Goal: Information Seeking & Learning: Learn about a topic

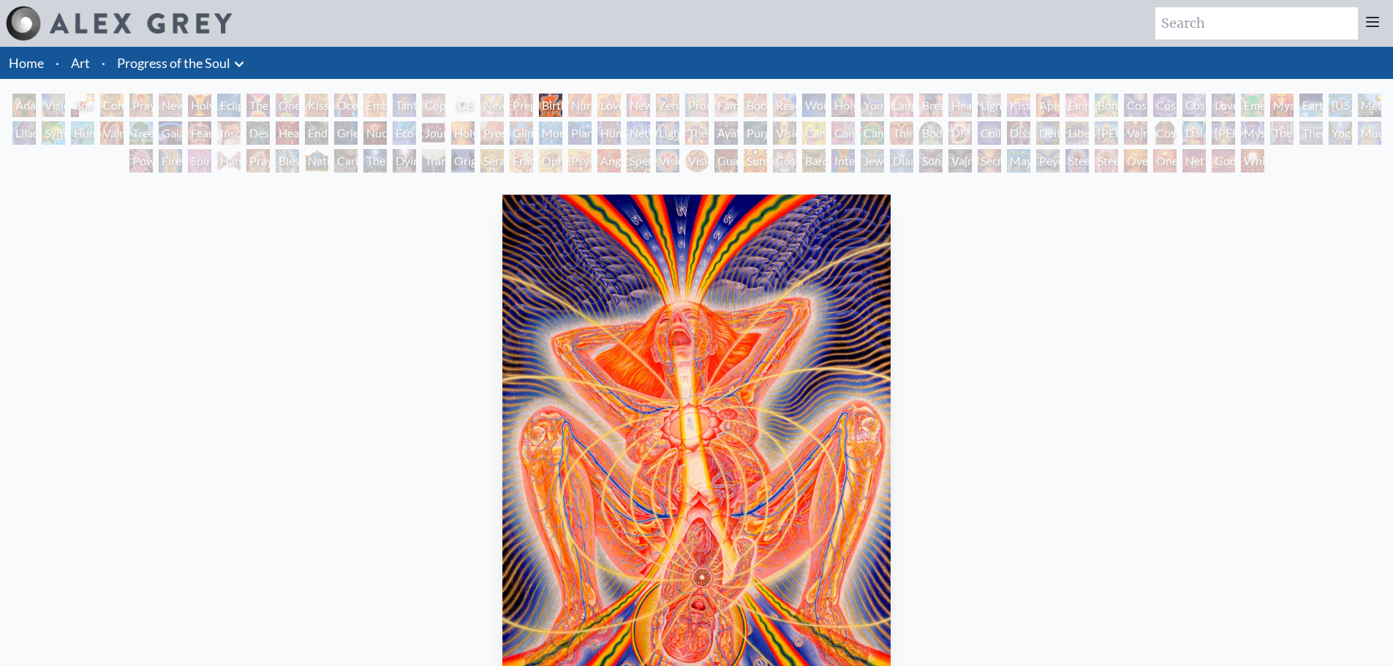
click at [489, 107] on div "Newborn" at bounding box center [491, 105] width 23 height 23
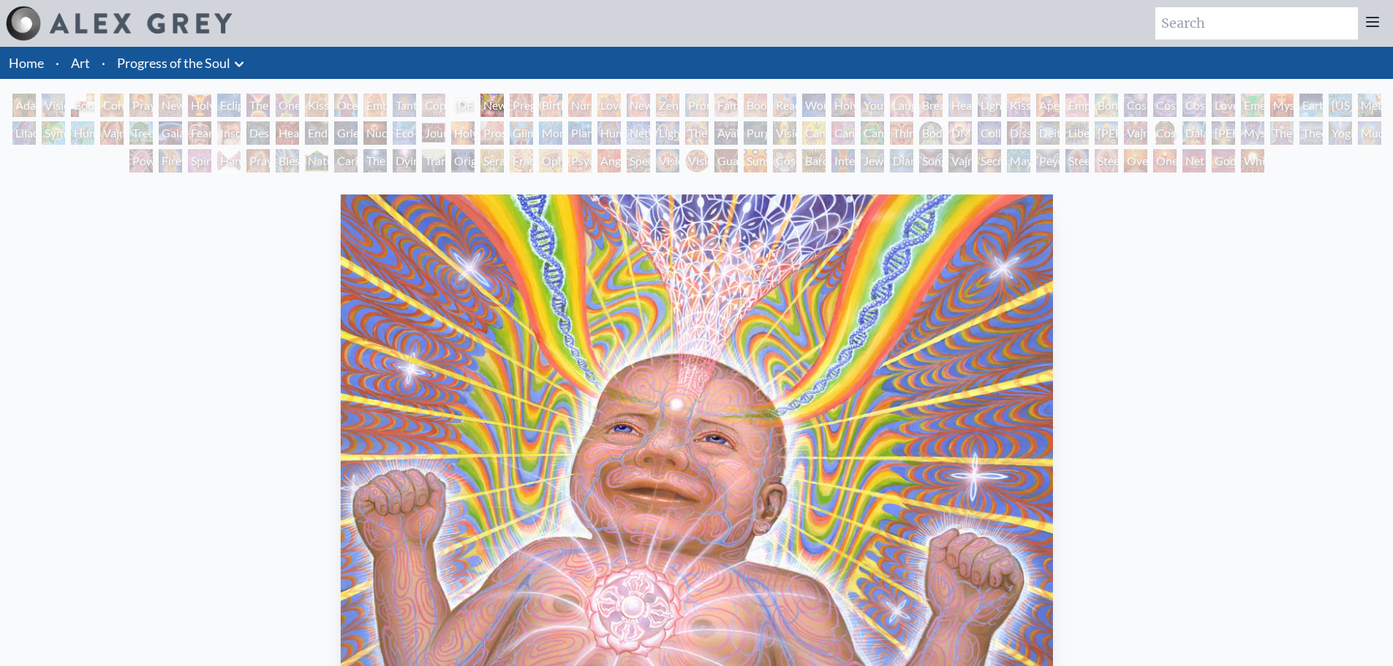
click at [442, 105] on div "Copulating" at bounding box center [433, 105] width 23 height 23
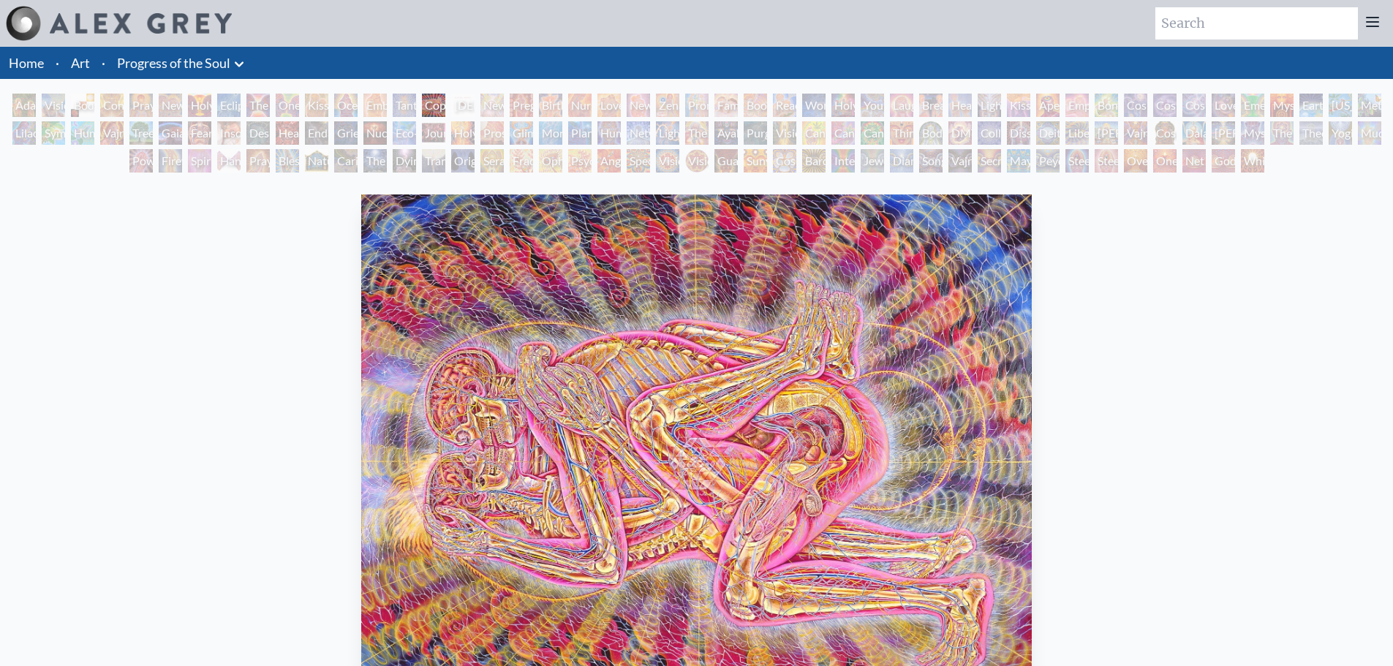
click at [621, 105] on div "Love Circuit" at bounding box center [608, 105] width 23 height 23
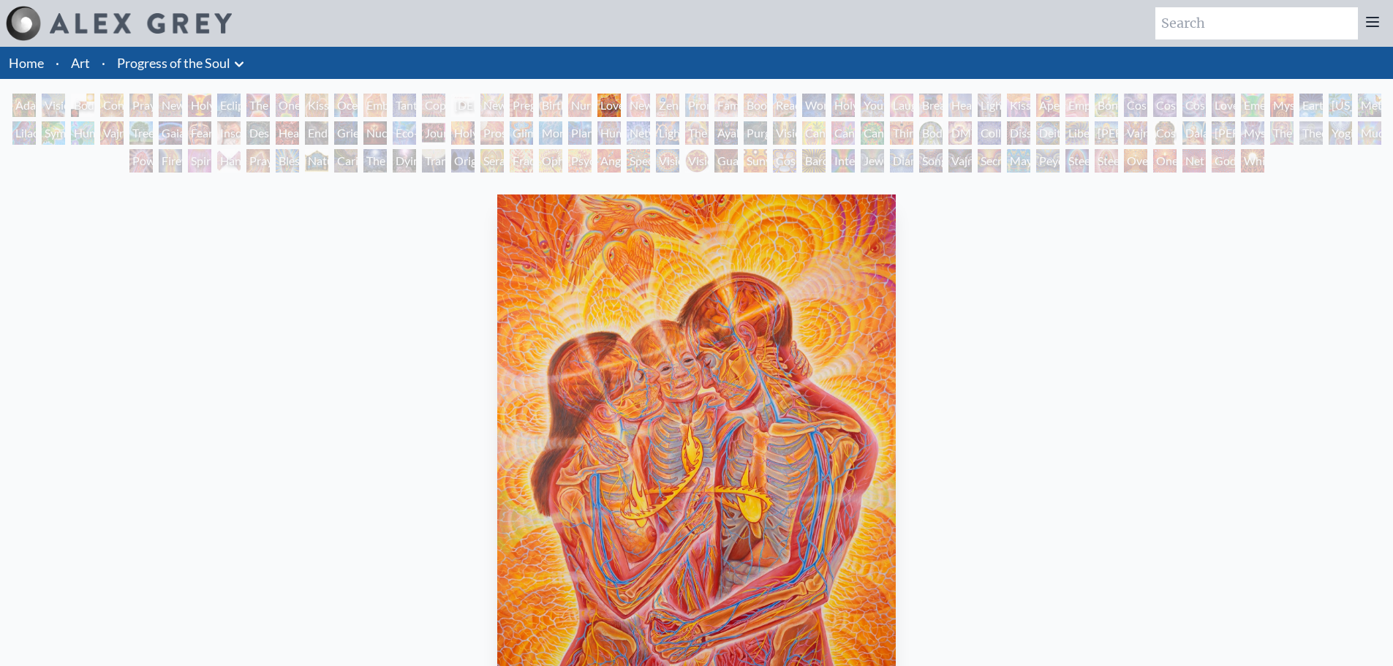
click at [642, 113] on div "New Family" at bounding box center [638, 105] width 23 height 23
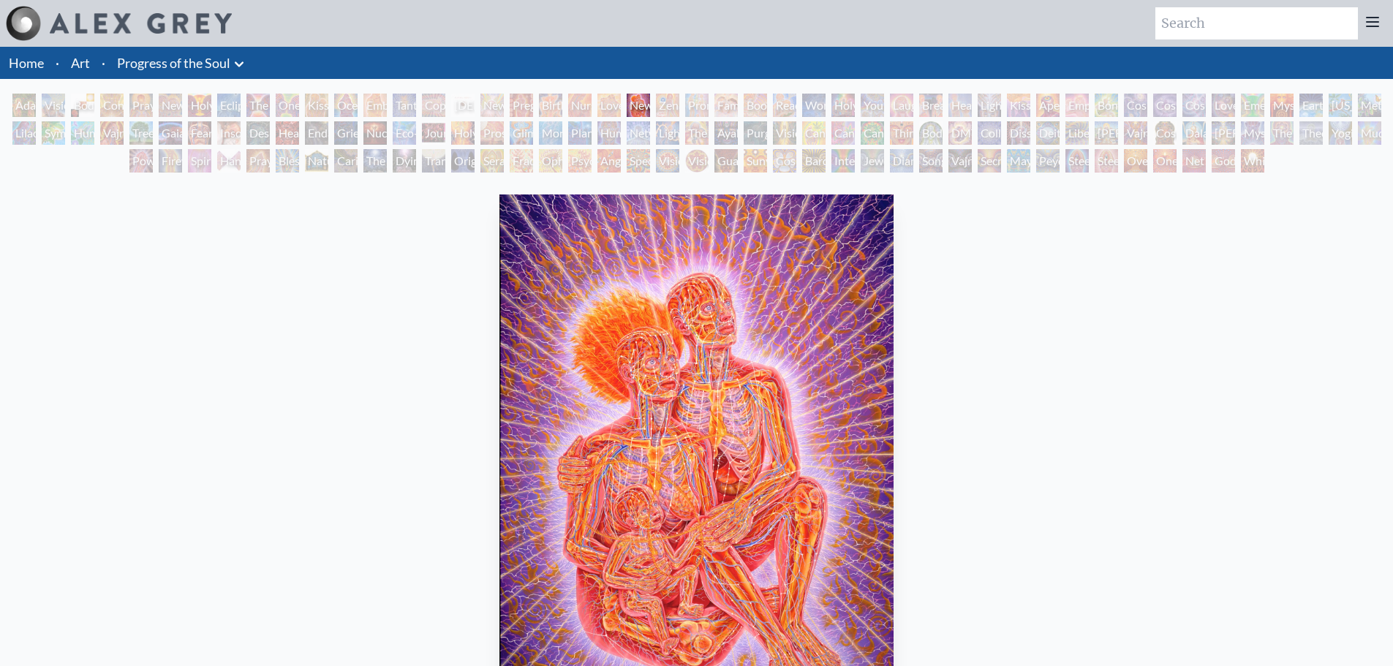
click at [703, 102] on div "Promise" at bounding box center [696, 105] width 23 height 23
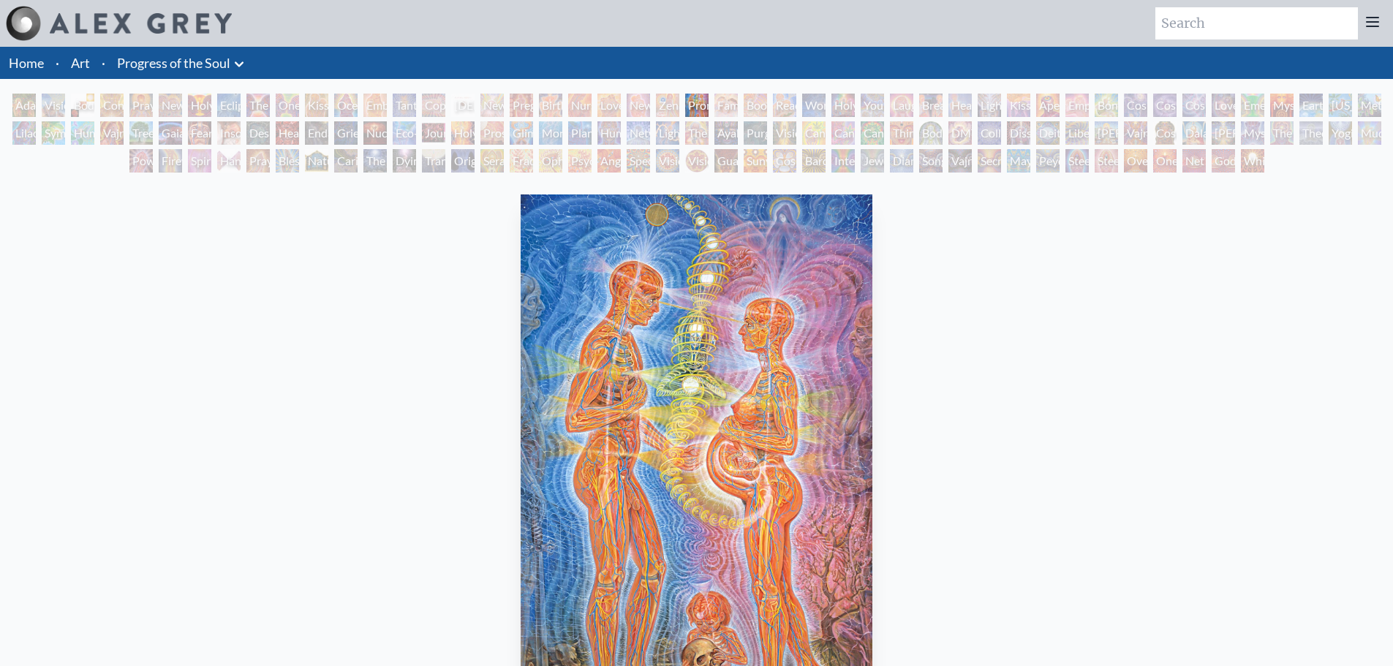
click at [664, 105] on div "Zena Lotus" at bounding box center [667, 105] width 23 height 23
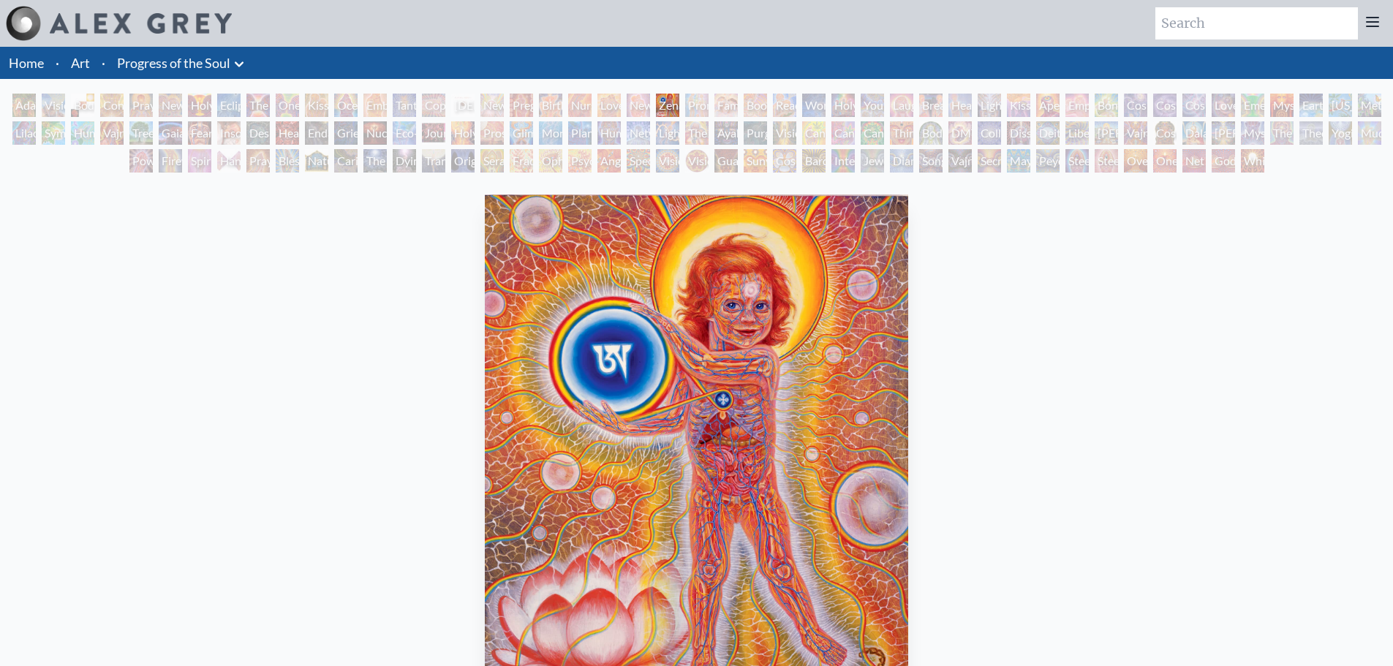
click at [767, 105] on div "Boo-boo" at bounding box center [754, 105] width 23 height 23
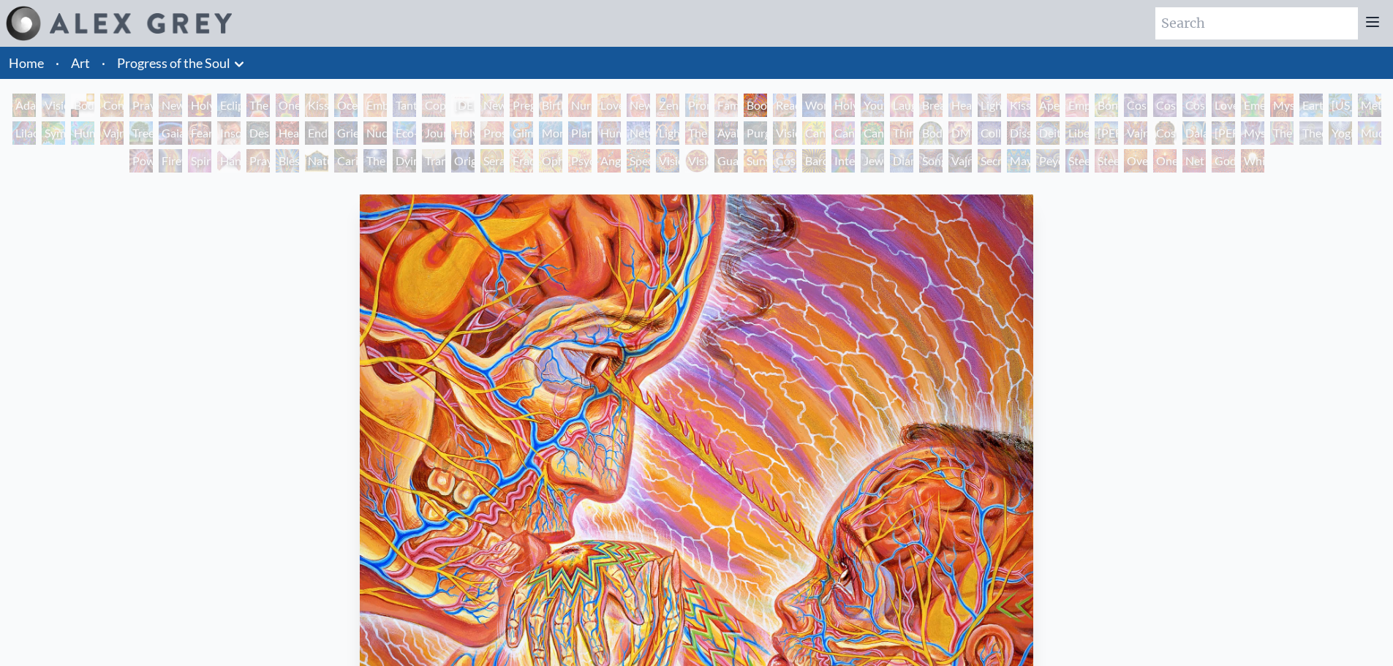
click at [781, 110] on div "Reading" at bounding box center [784, 105] width 23 height 23
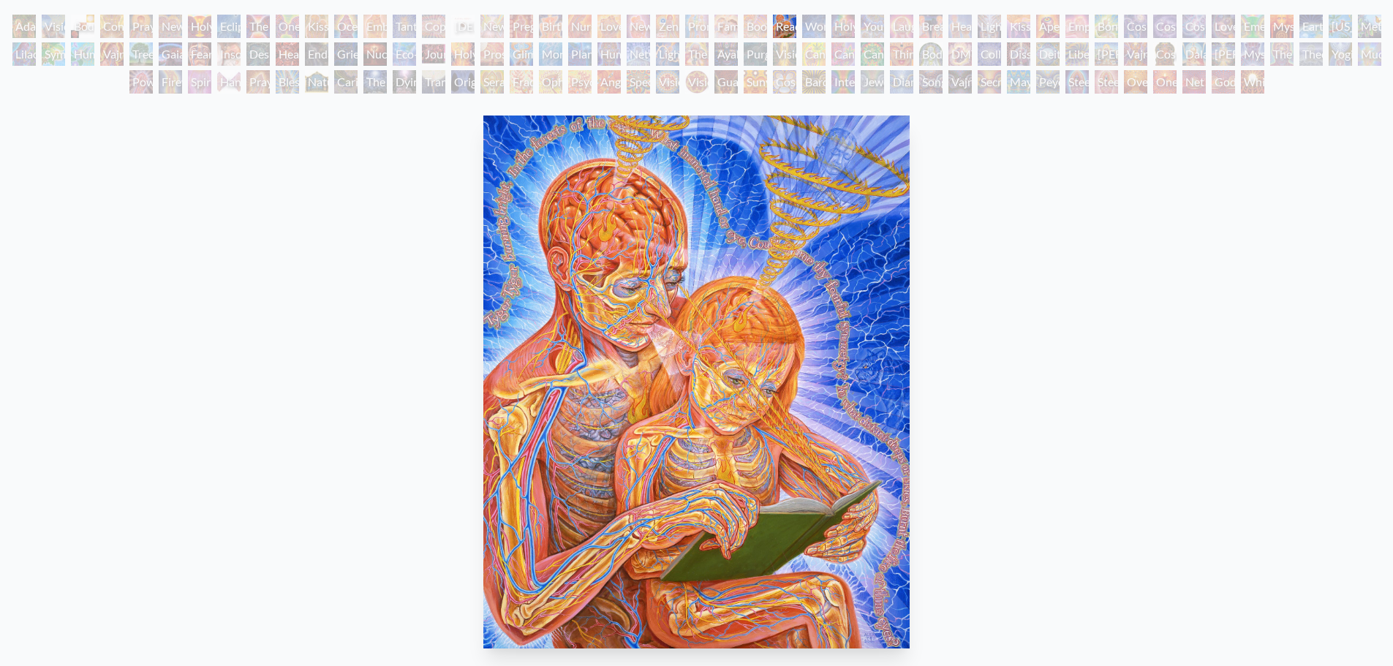
scroll to position [73, 0]
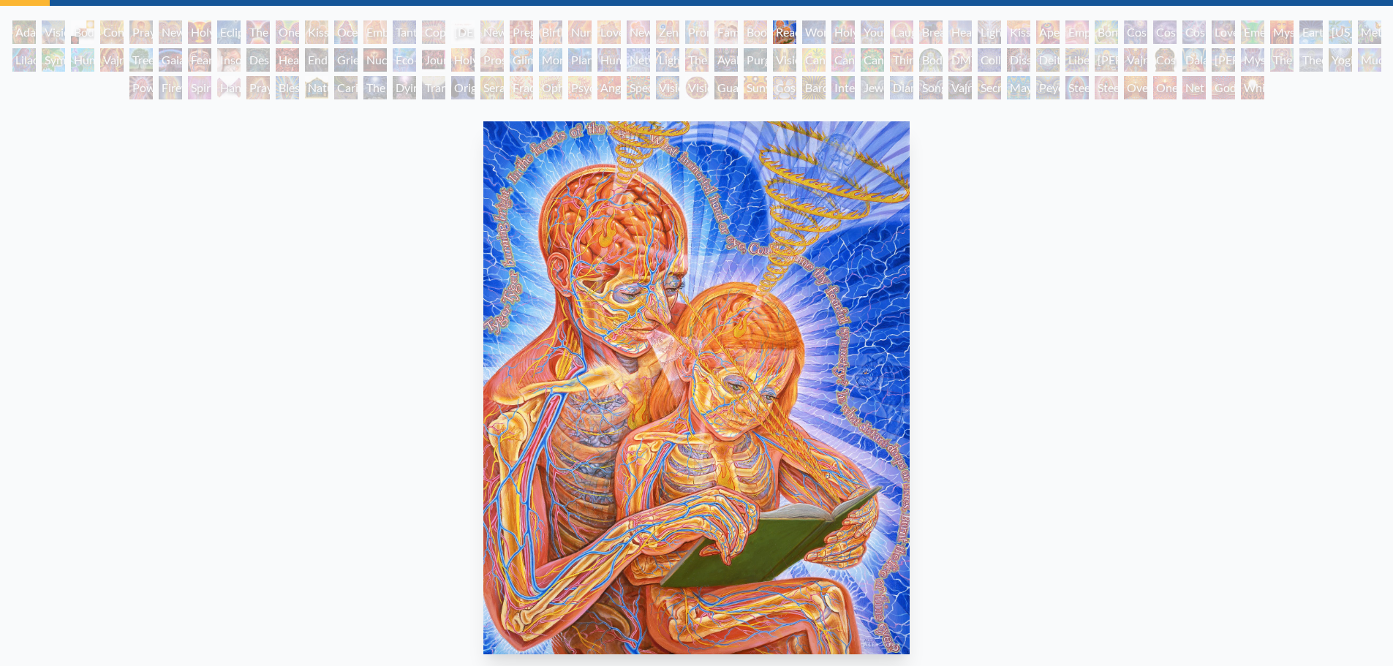
click at [855, 24] on div "Holy Family" at bounding box center [842, 31] width 23 height 23
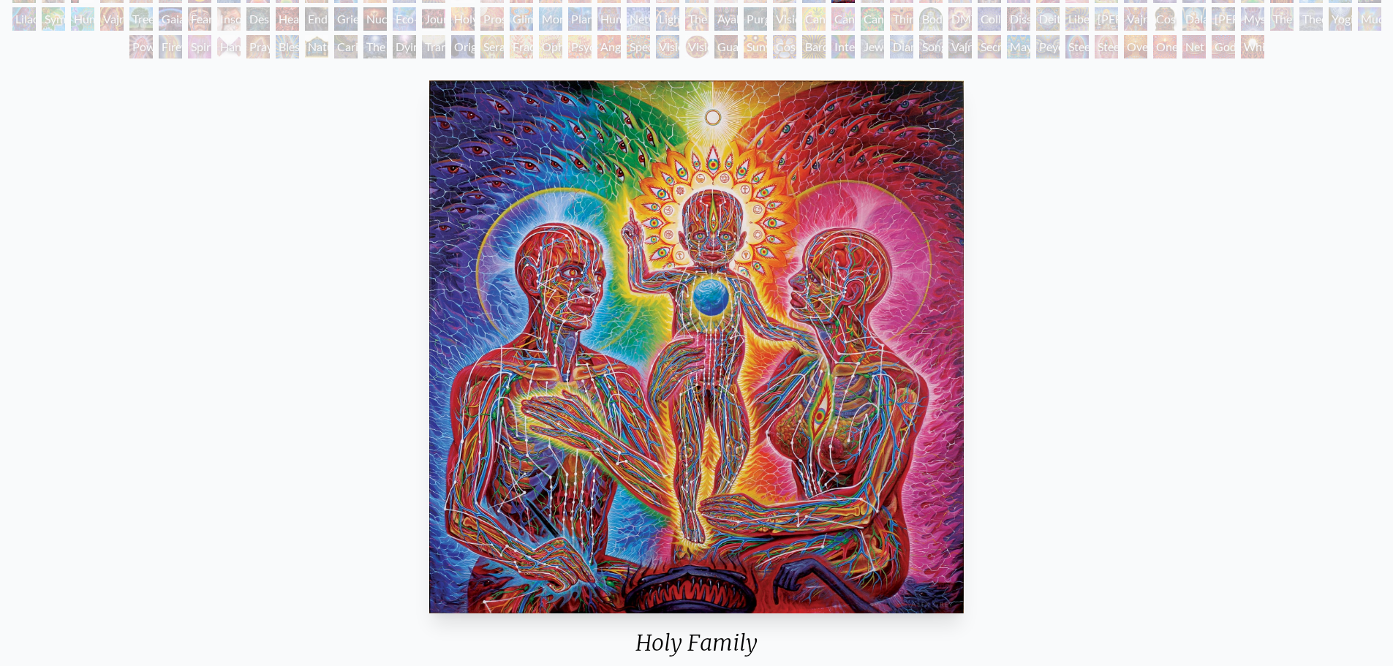
scroll to position [73, 0]
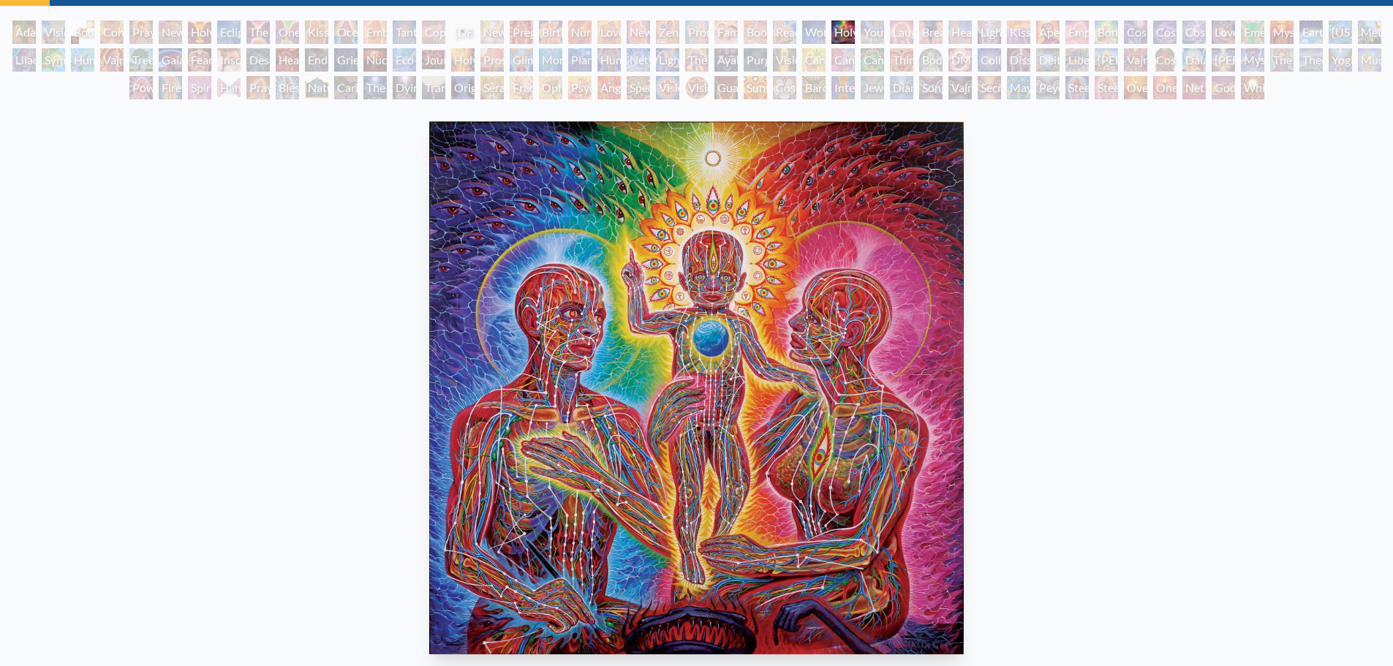
click at [875, 36] on div "Young & Old" at bounding box center [871, 31] width 23 height 23
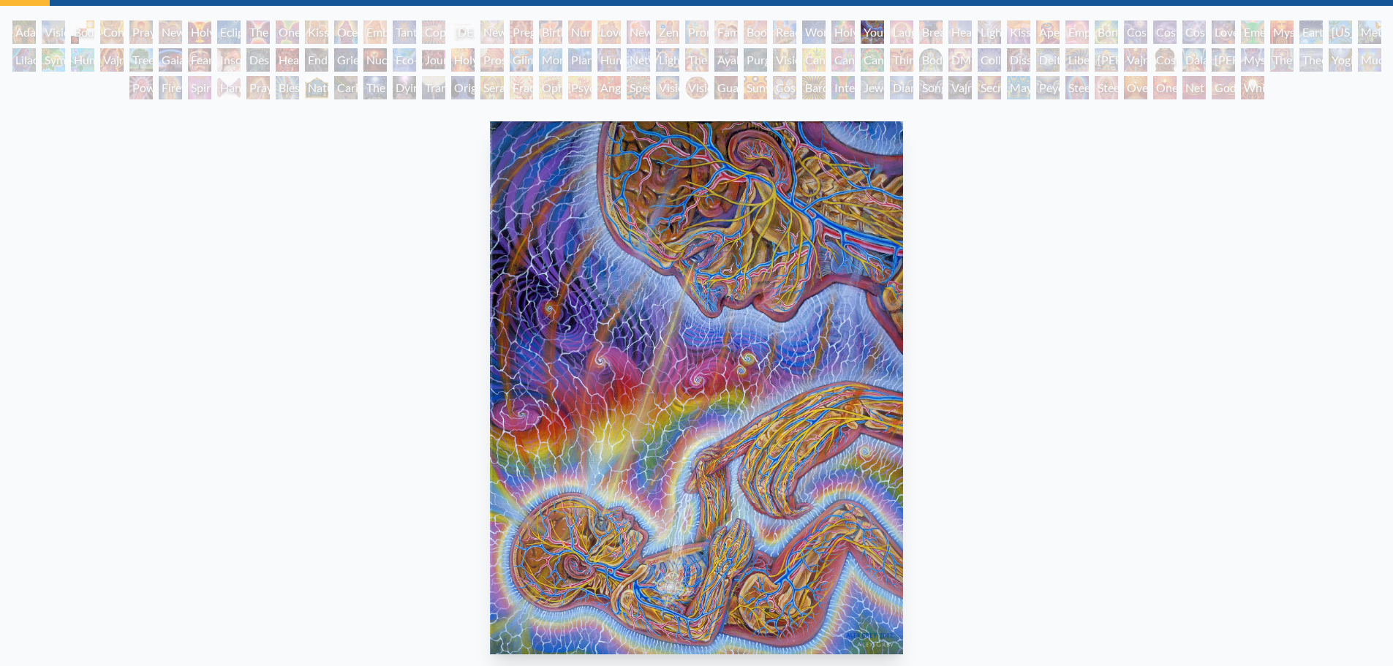
click at [896, 34] on div "Laughing Man" at bounding box center [901, 31] width 23 height 23
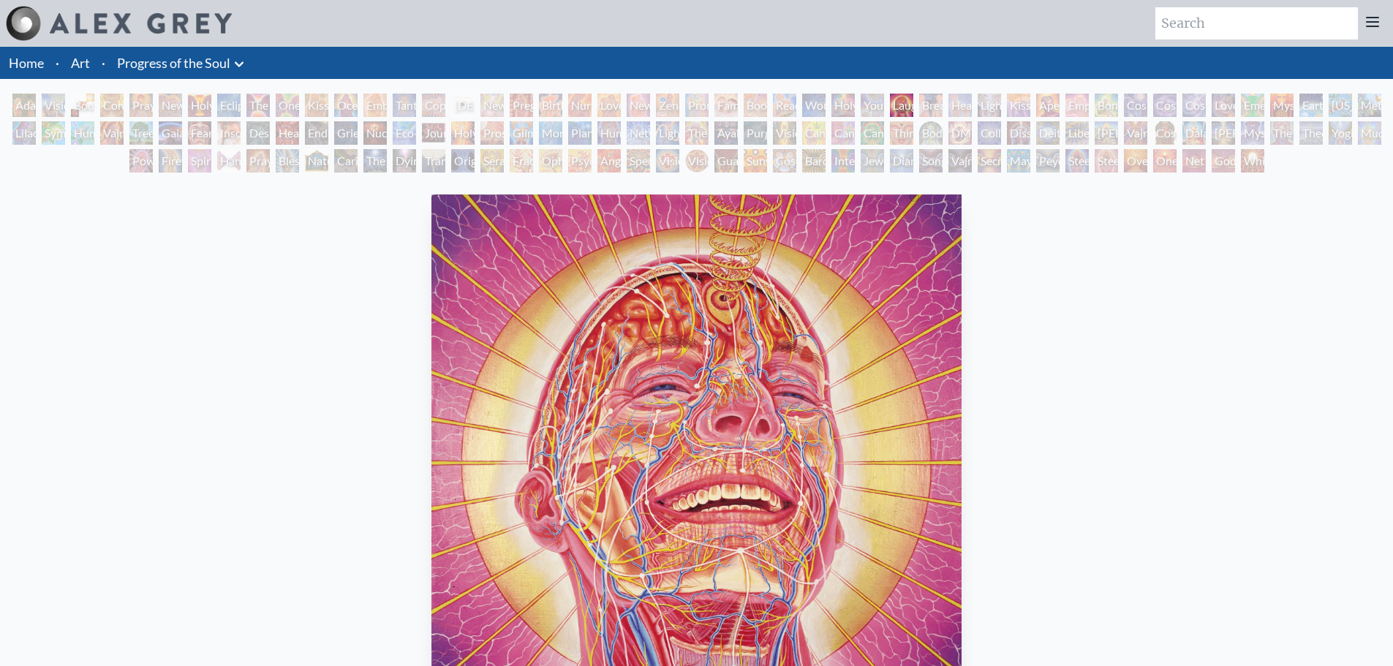
click at [910, 106] on div "Laughing Man" at bounding box center [901, 105] width 23 height 23
click at [934, 110] on div "Breathing" at bounding box center [930, 105] width 23 height 23
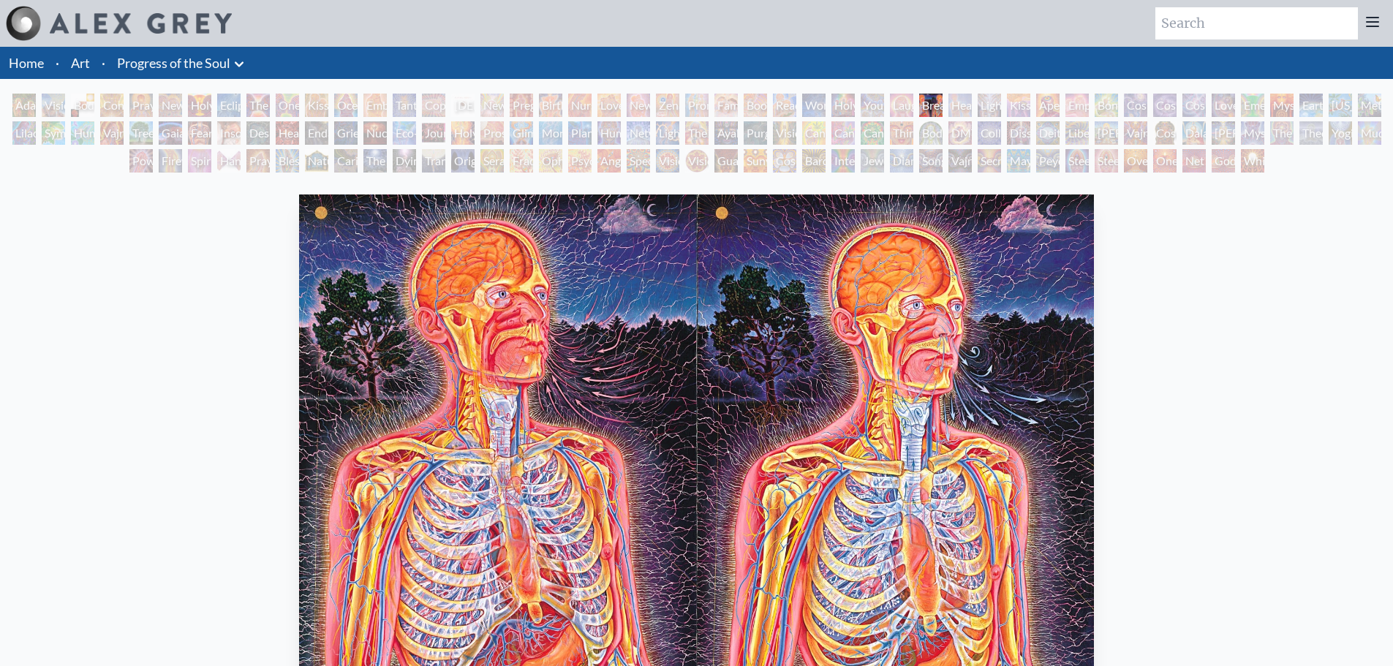
click at [949, 112] on div "Healing" at bounding box center [959, 105] width 23 height 23
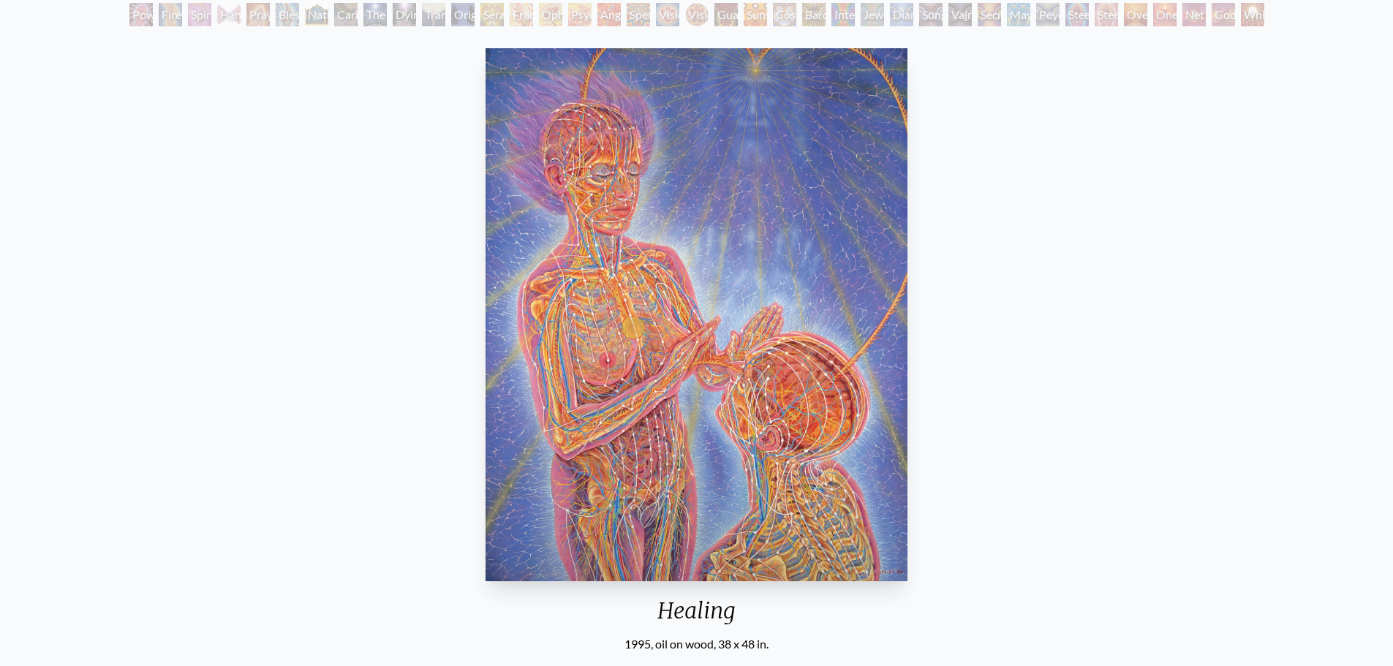
scroll to position [118, 0]
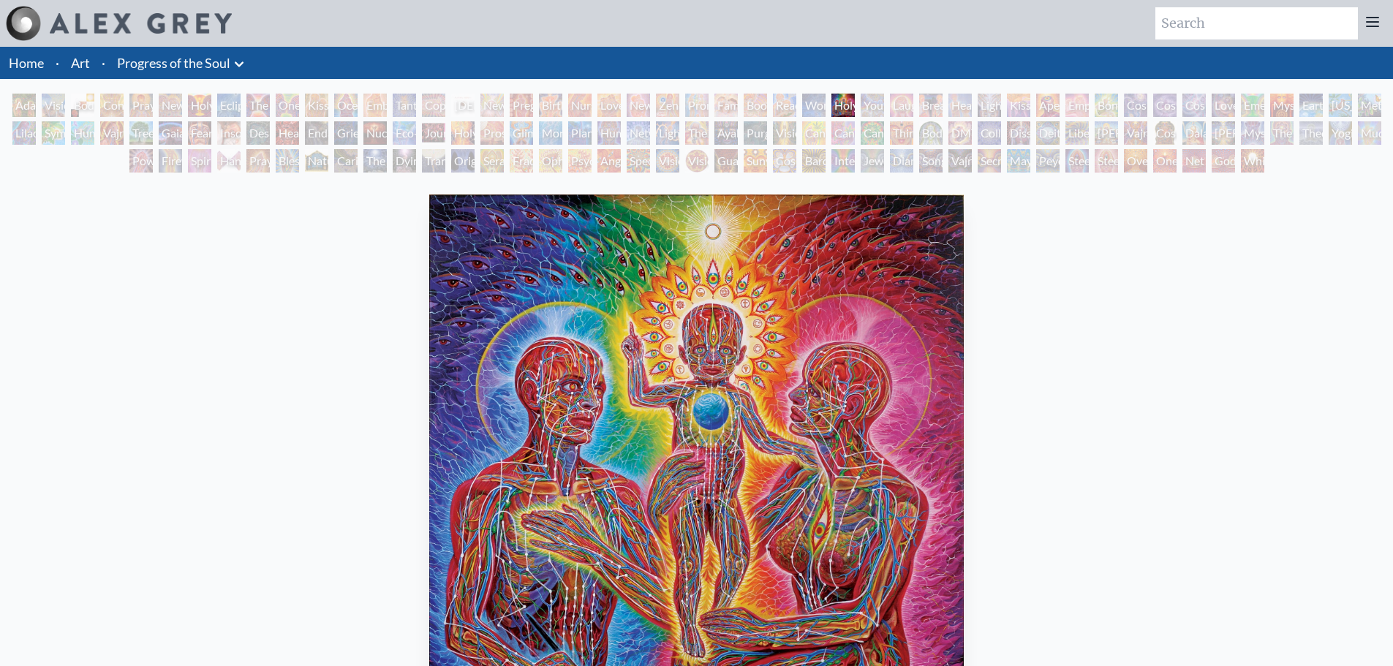
click at [248, 140] on div "Despair" at bounding box center [257, 132] width 23 height 23
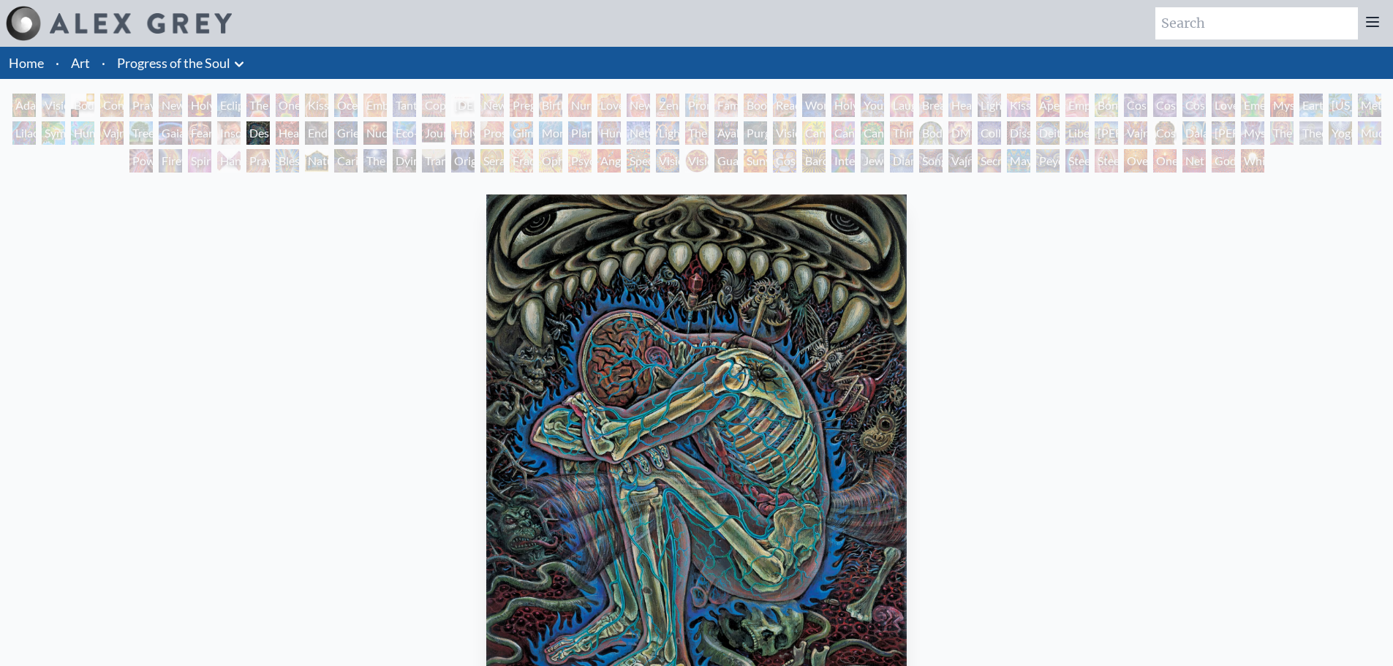
click at [235, 138] on div "Insomnia" at bounding box center [228, 132] width 23 height 23
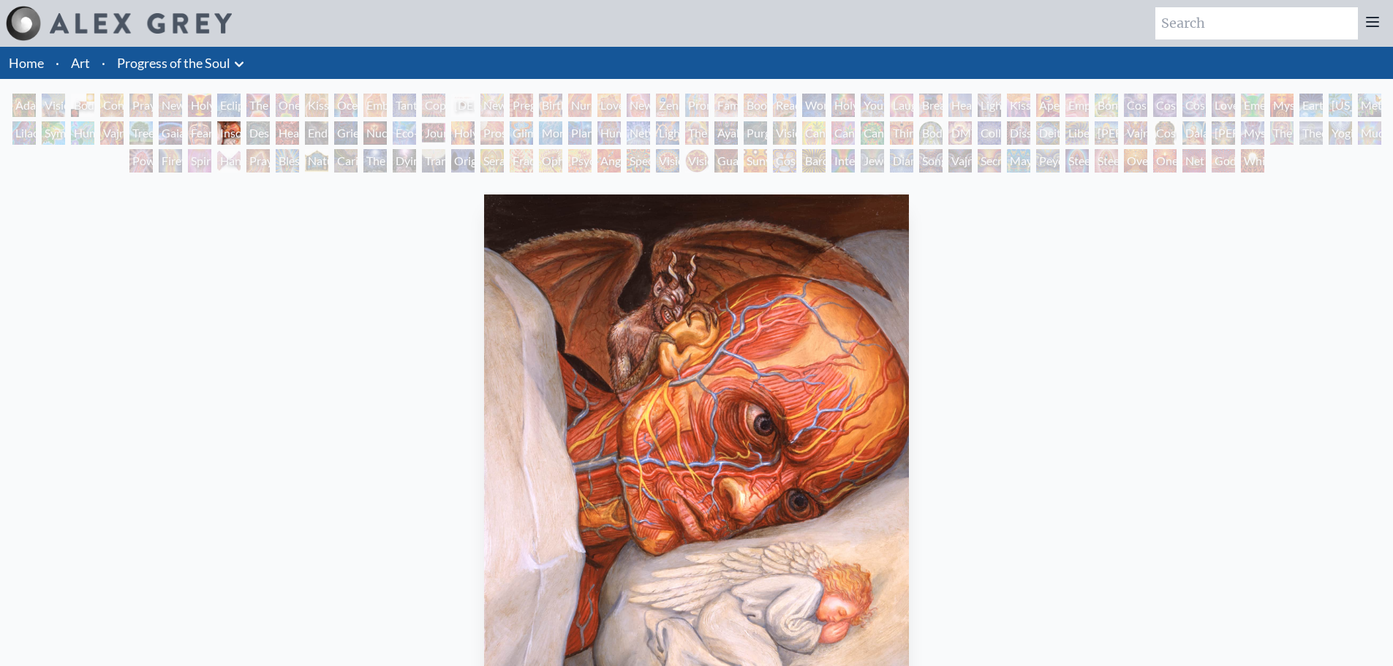
click at [195, 135] on div "Fear" at bounding box center [199, 132] width 23 height 23
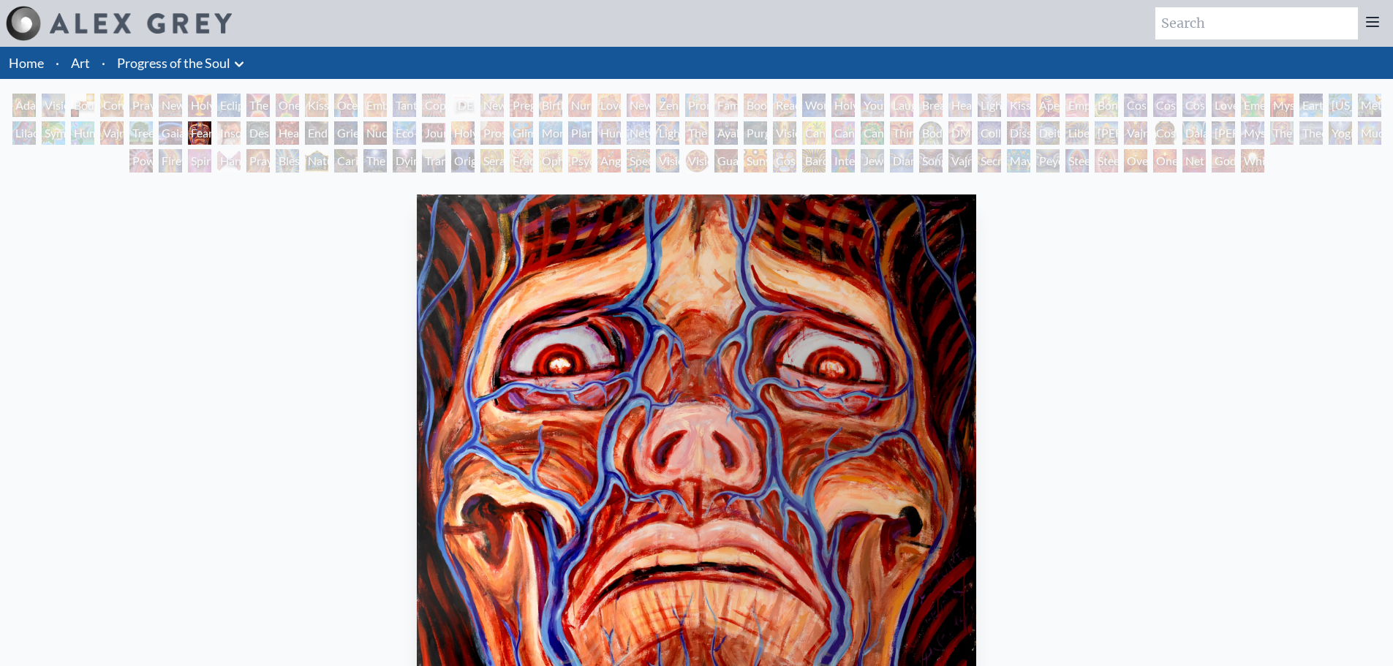
click at [159, 137] on div "Gaia" at bounding box center [170, 132] width 23 height 23
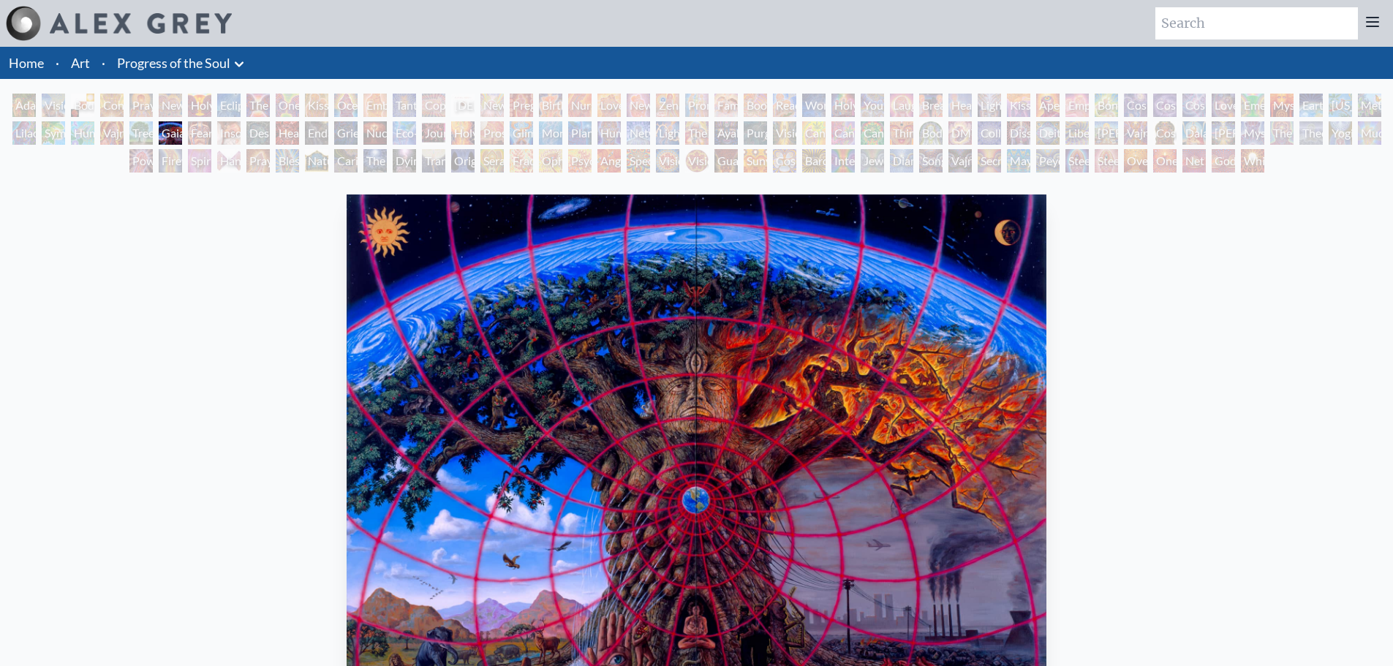
click at [124, 134] on div "Vajra Horse" at bounding box center [111, 132] width 23 height 23
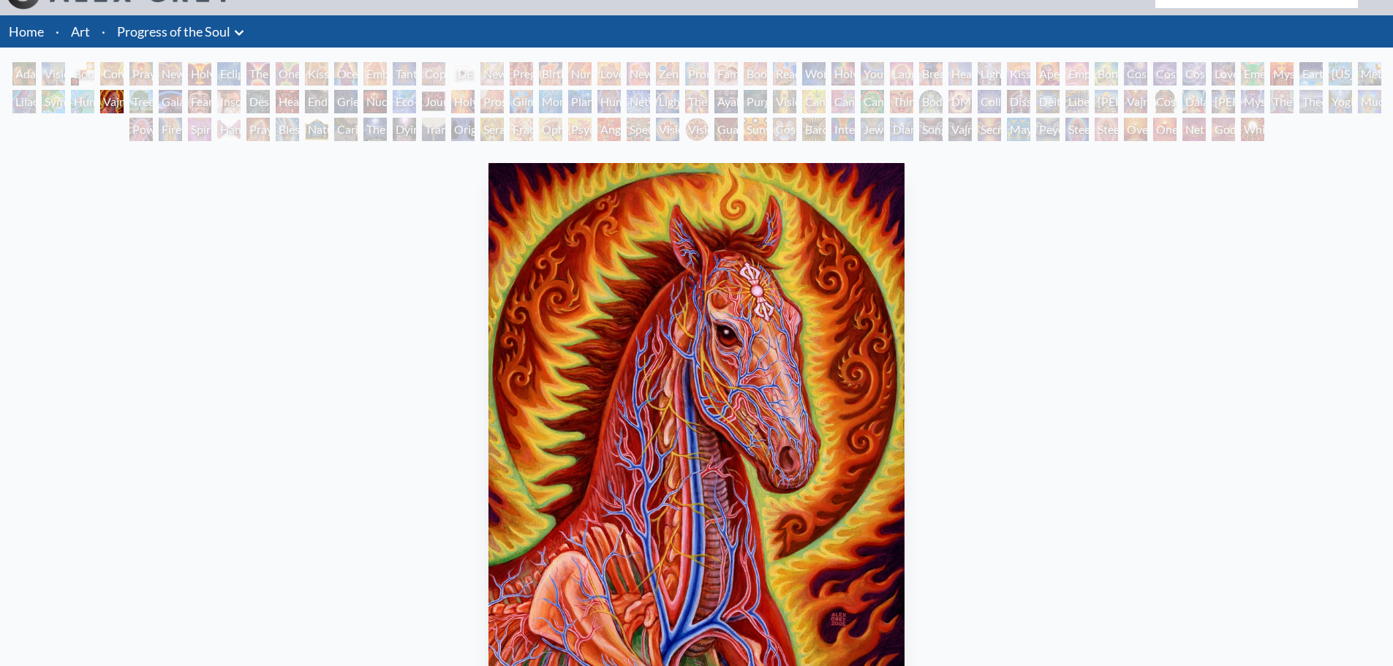
scroll to position [73, 0]
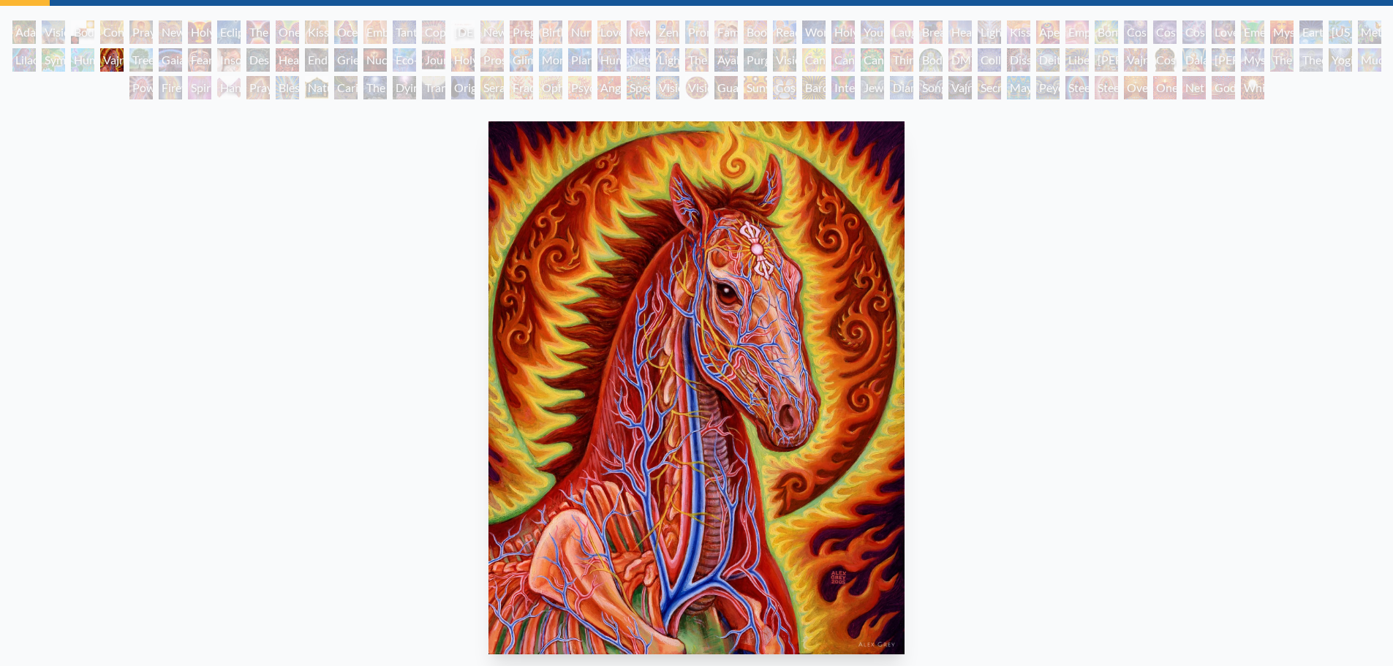
click at [78, 67] on div "Humming Bird" at bounding box center [82, 59] width 23 height 23
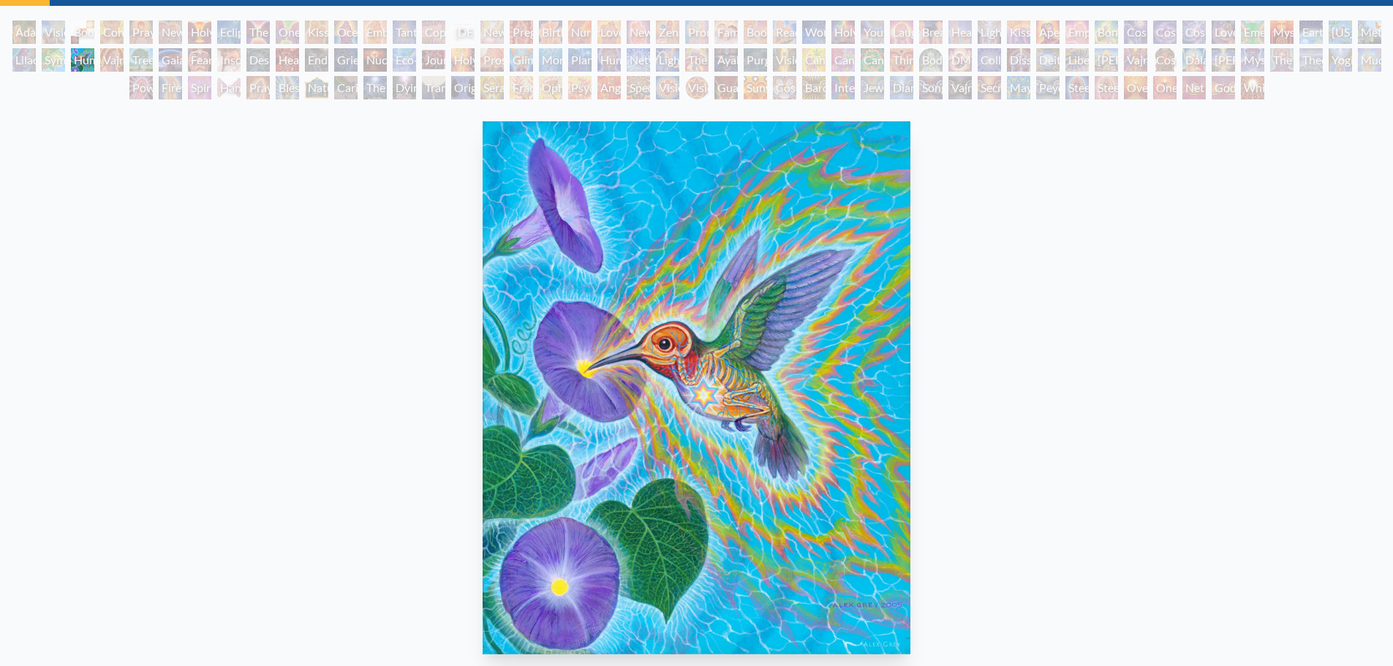
click at [163, 89] on div "Firewalking" at bounding box center [170, 87] width 23 height 23
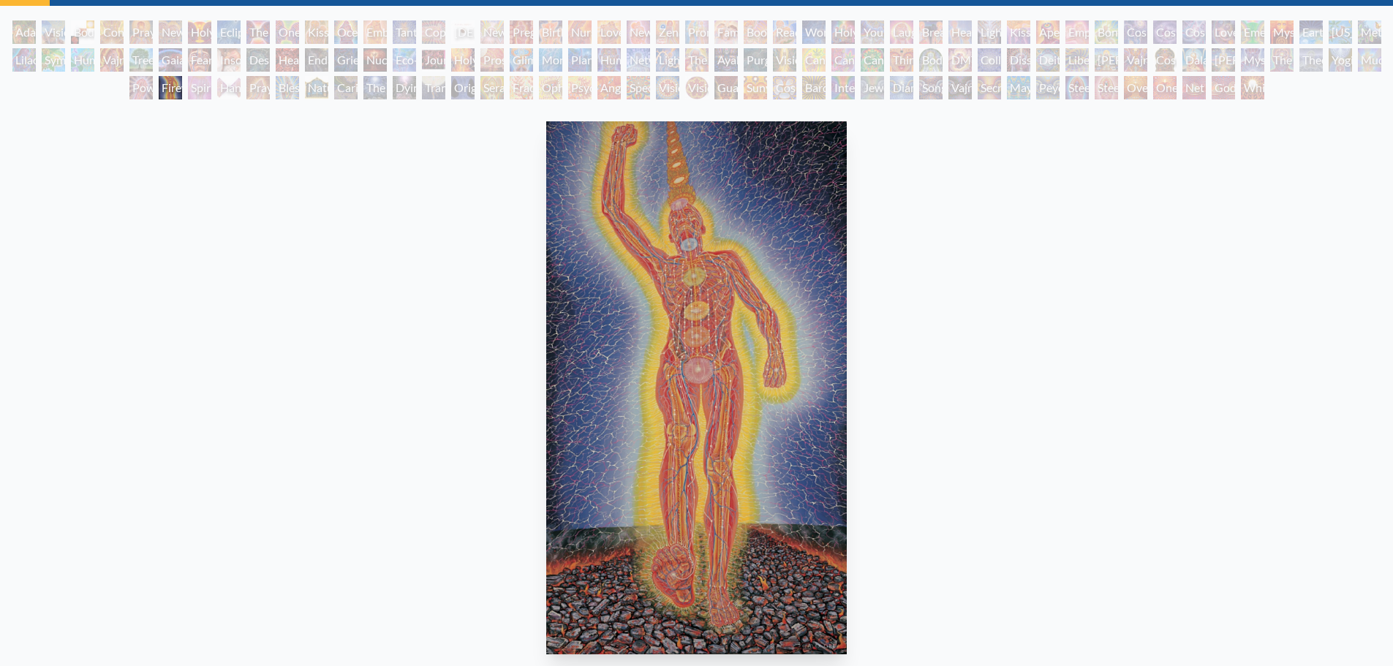
click at [289, 84] on div "Blessing Hand" at bounding box center [287, 87] width 23 height 23
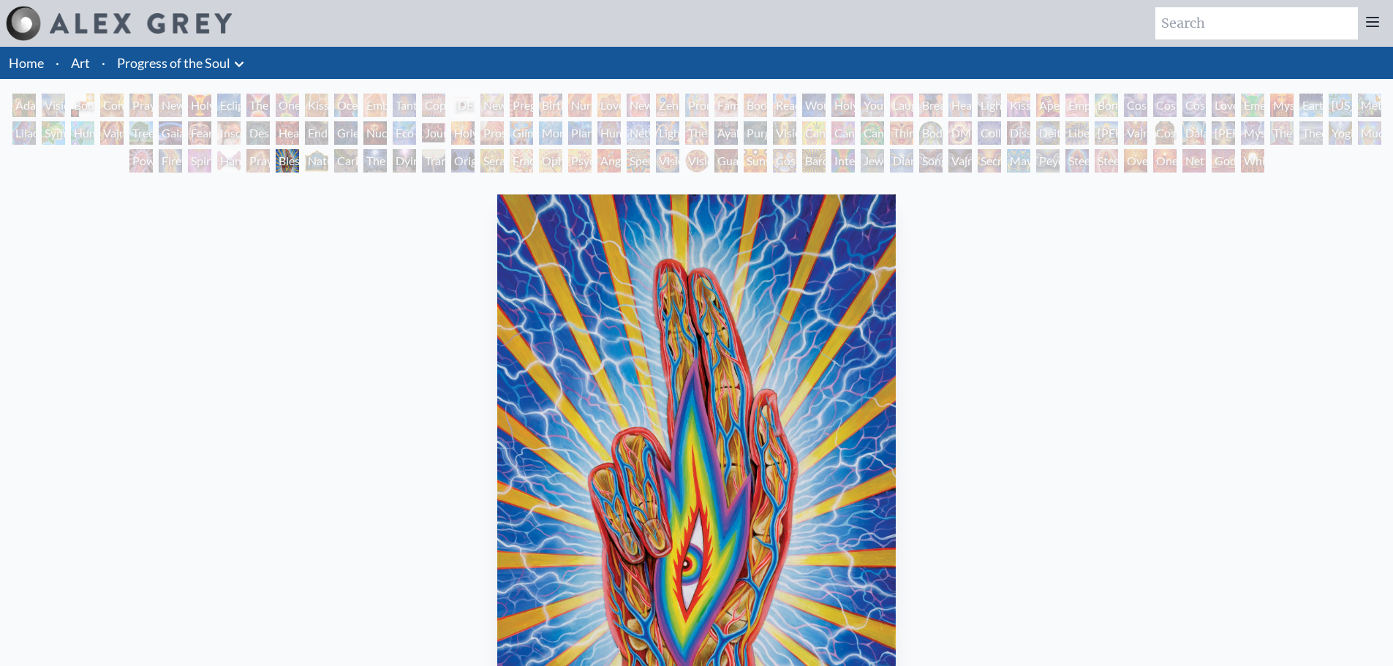
click at [315, 157] on div "Nature of Mind" at bounding box center [316, 160] width 23 height 23
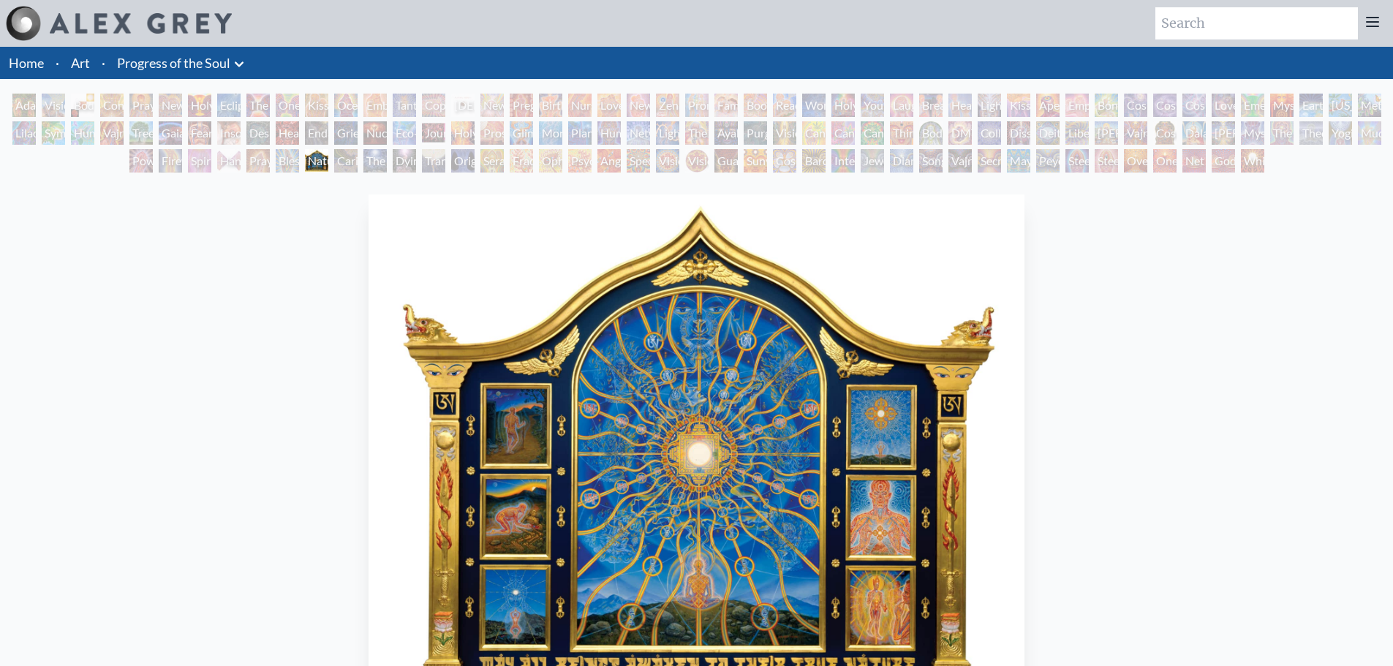
click at [28, 112] on div "Adam & Eve" at bounding box center [23, 105] width 23 height 23
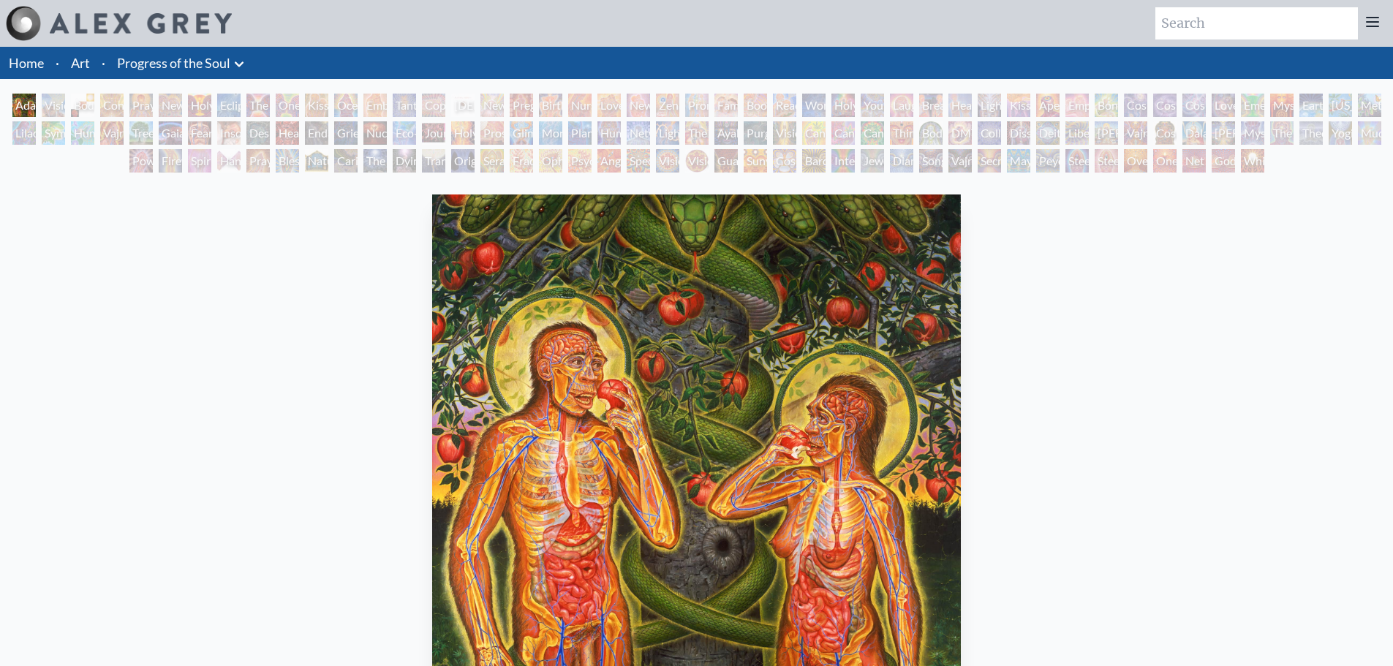
click at [65, 107] on div "Visionary Origin of Language" at bounding box center [53, 105] width 23 height 23
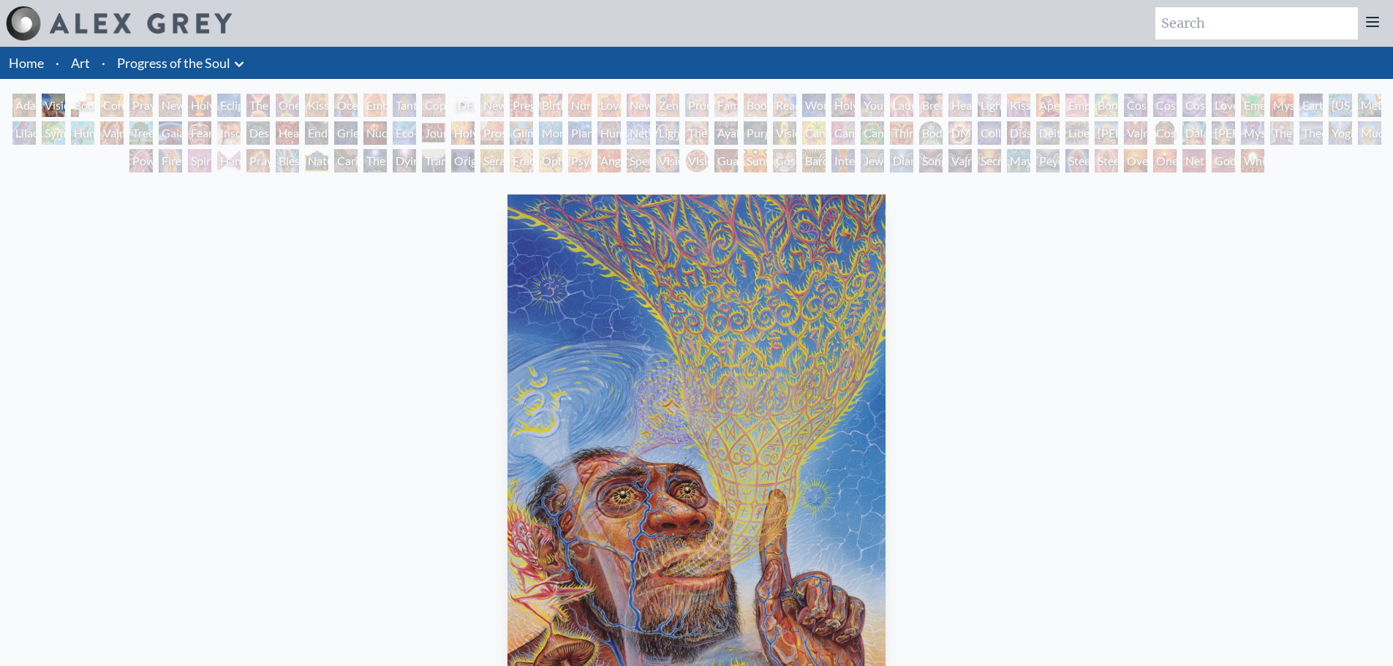
click at [222, 111] on div "Eclipse" at bounding box center [228, 105] width 23 height 23
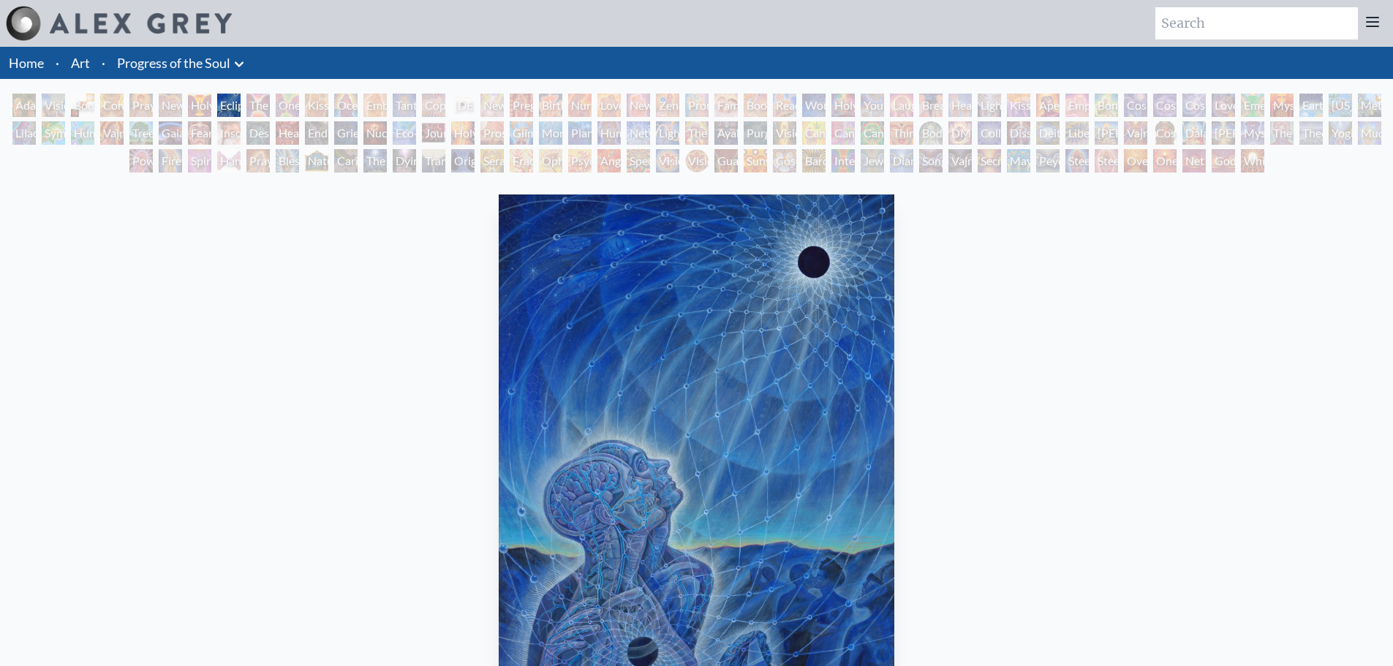
click at [259, 105] on div "The Kiss" at bounding box center [257, 105] width 23 height 23
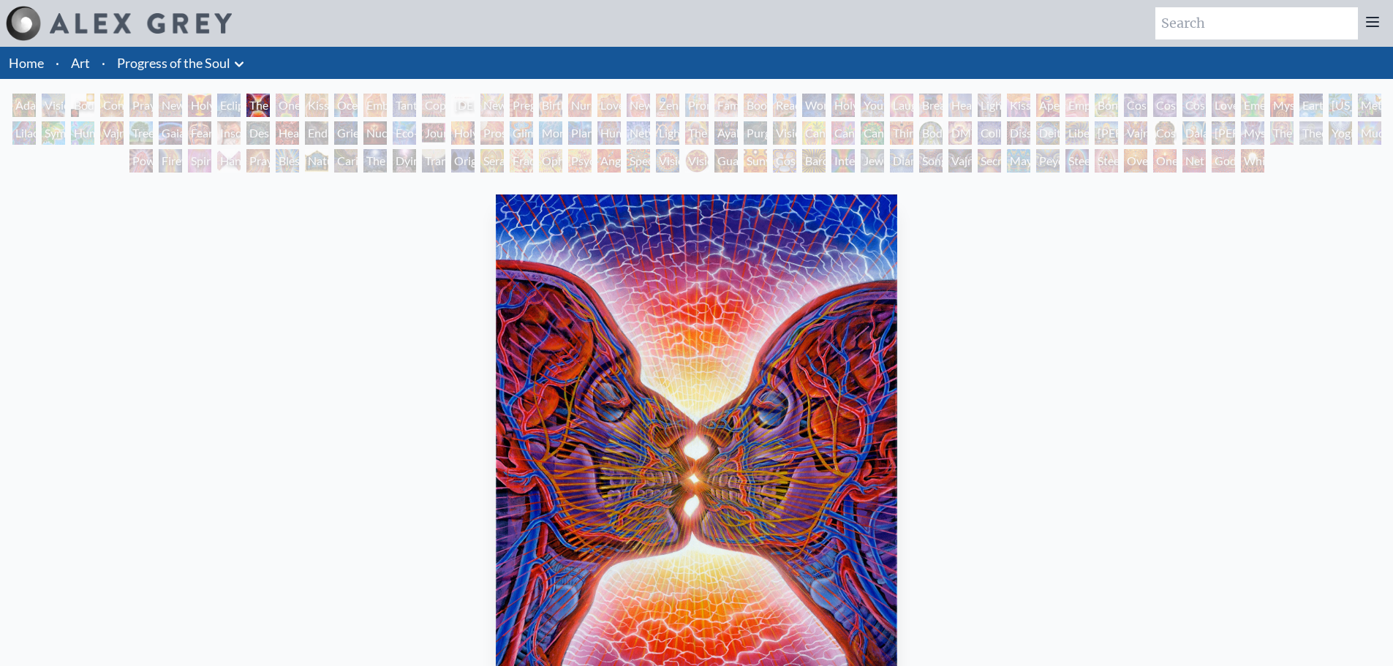
click at [287, 107] on div "One Taste" at bounding box center [287, 105] width 23 height 23
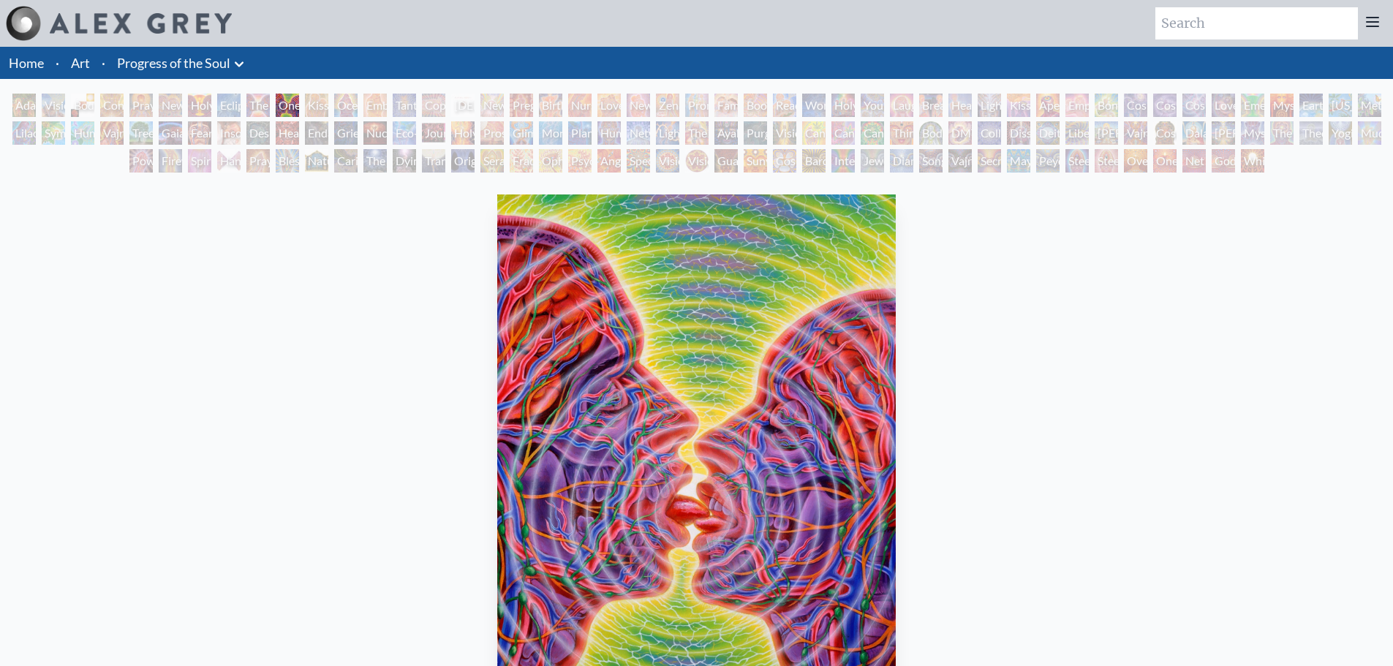
click at [339, 104] on div "Ocean of Love Bliss" at bounding box center [345, 105] width 23 height 23
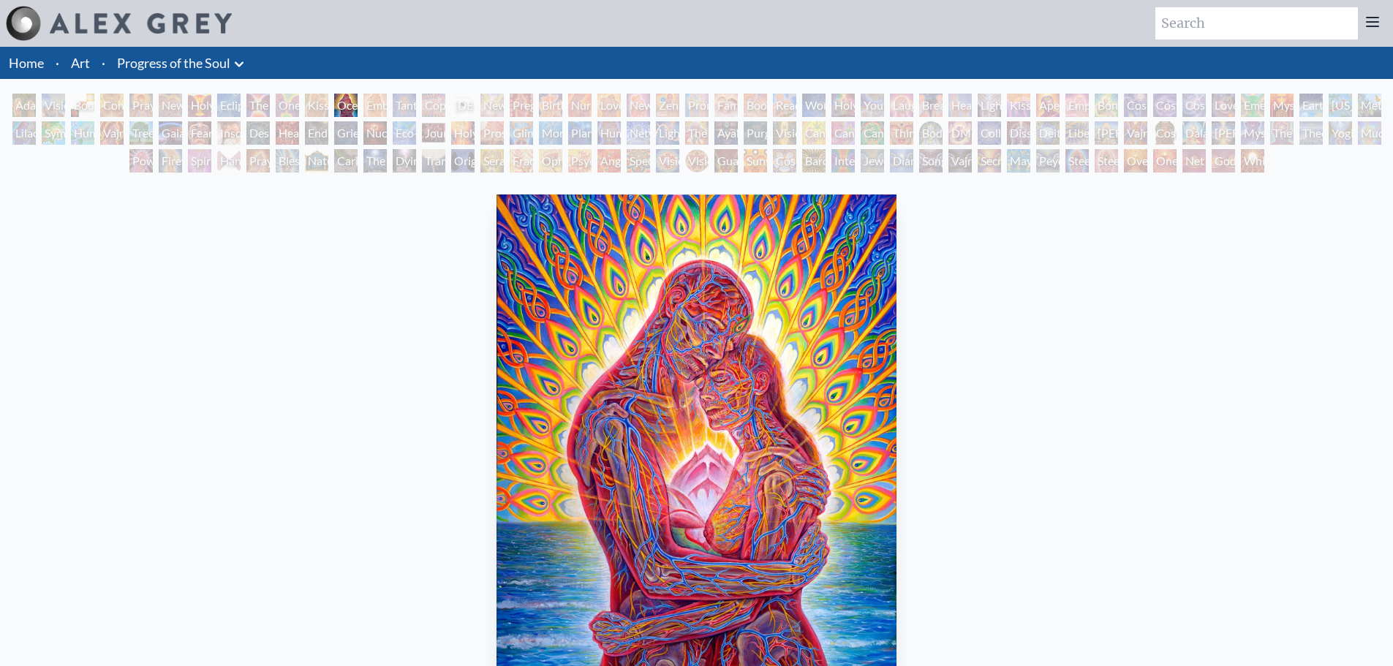
click at [406, 103] on div "Tantra" at bounding box center [404, 105] width 23 height 23
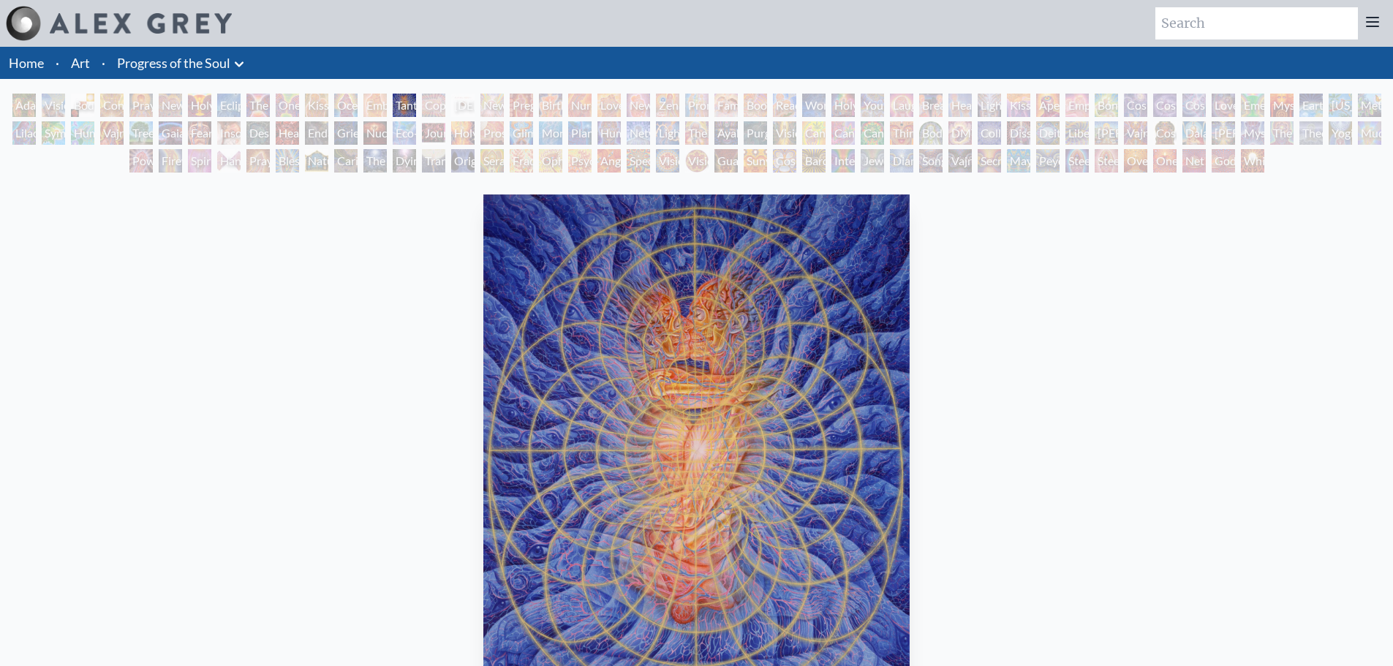
click at [504, 103] on div "Newborn" at bounding box center [491, 105] width 23 height 23
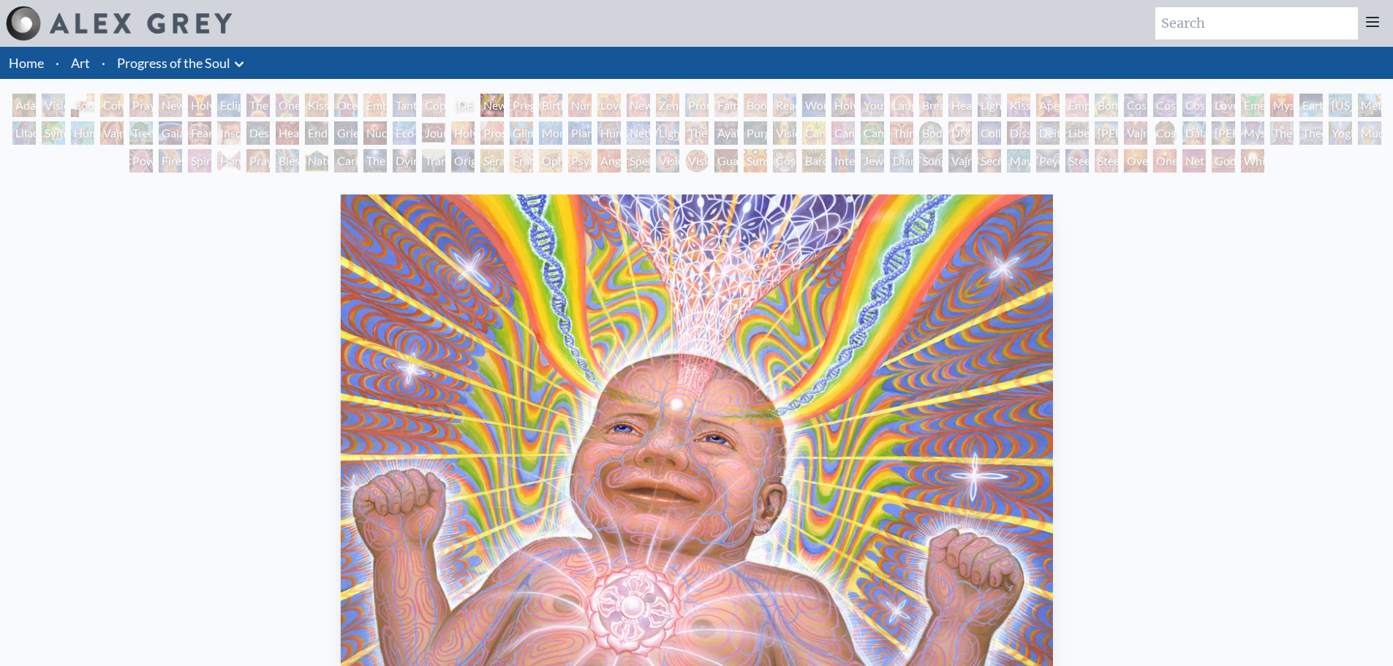
click at [531, 110] on div "Pregnancy" at bounding box center [521, 105] width 23 height 23
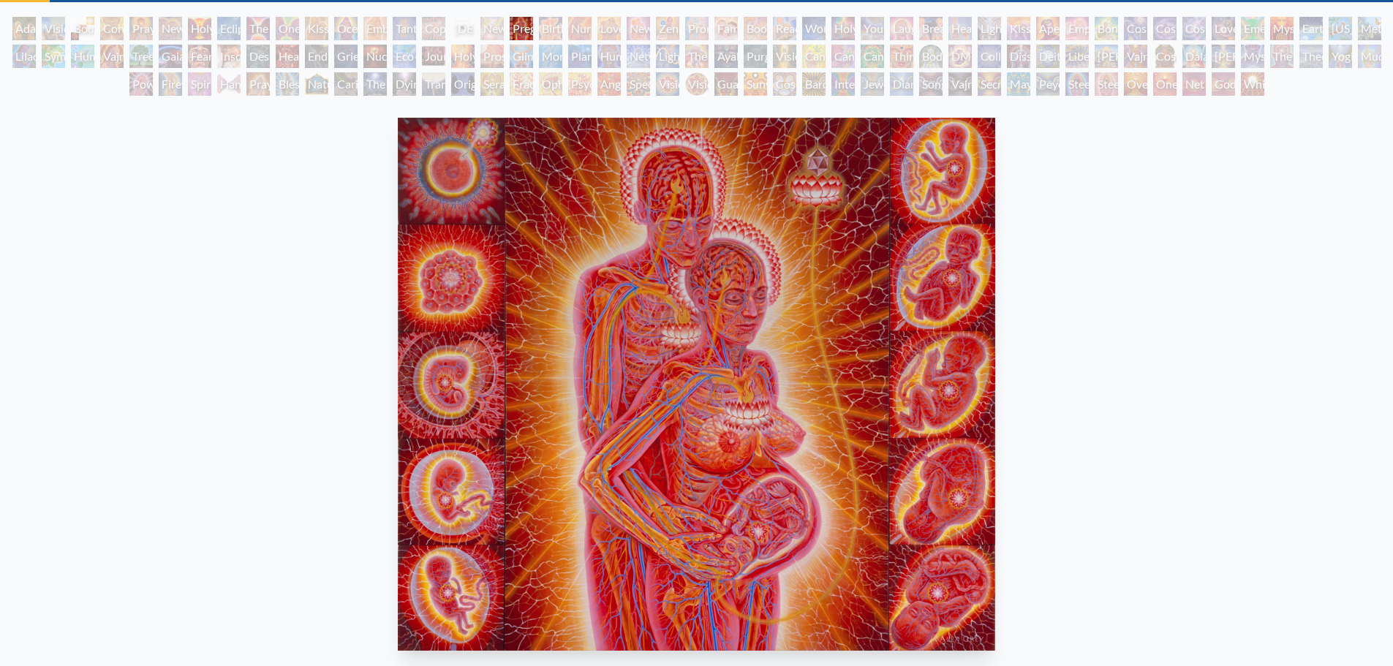
scroll to position [73, 0]
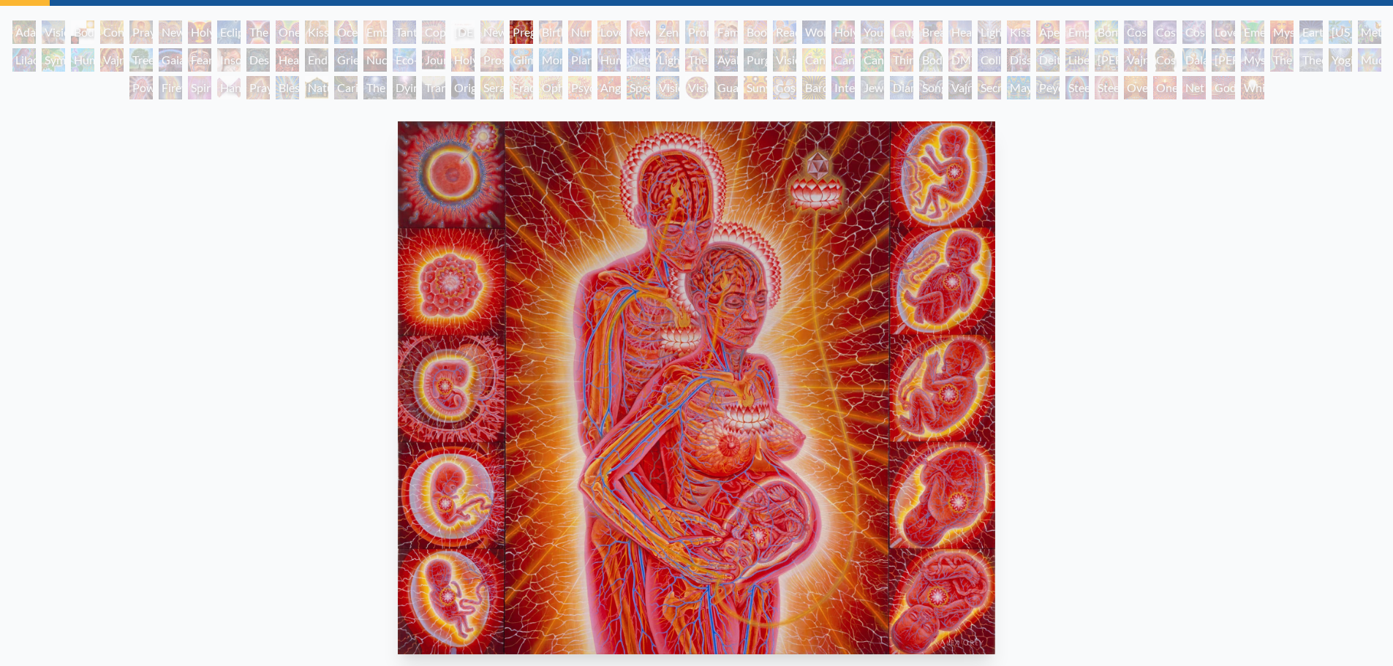
click at [545, 32] on div "Birth" at bounding box center [550, 31] width 23 height 23
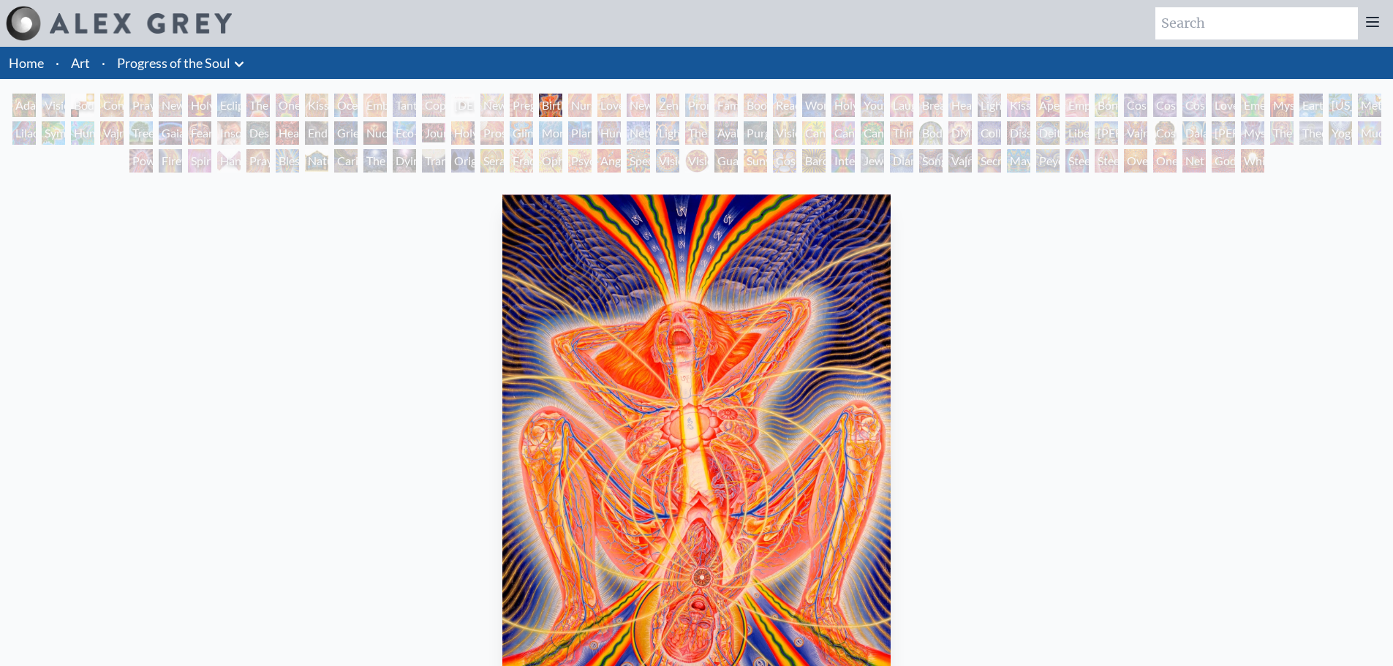
click at [582, 105] on div "Nursing" at bounding box center [579, 105] width 23 height 23
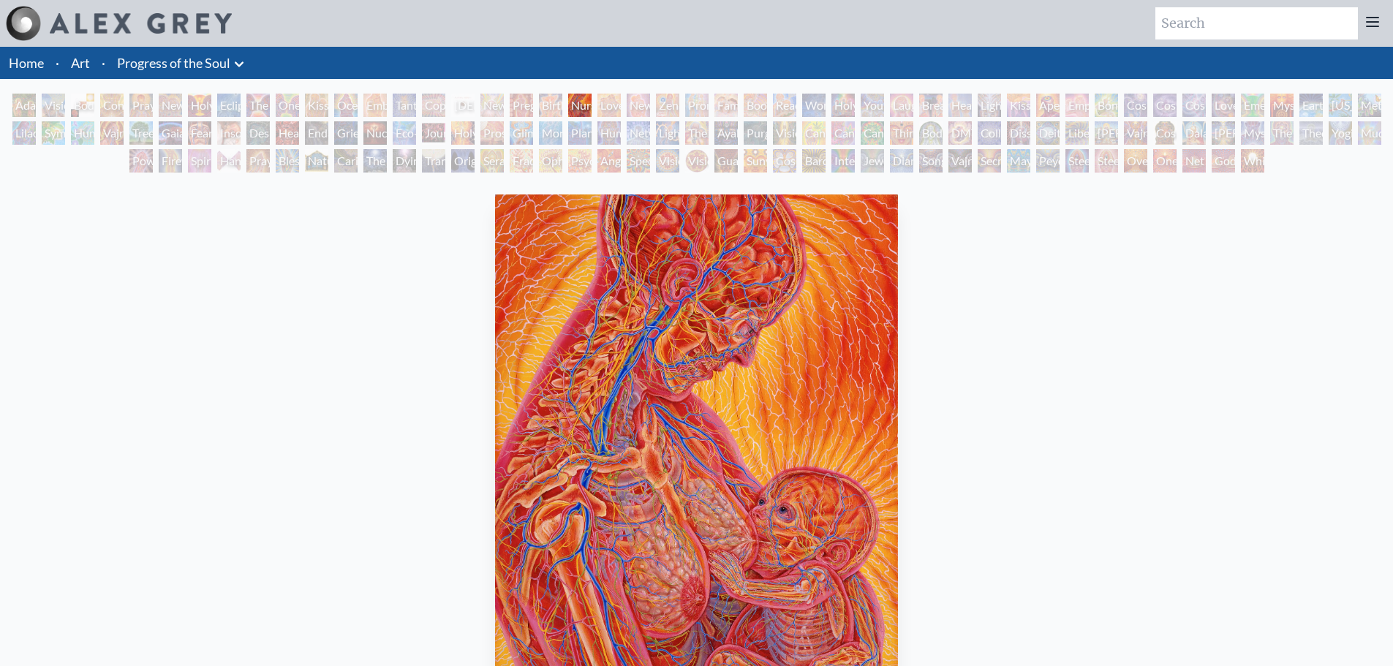
click at [602, 105] on div "Love Circuit" at bounding box center [608, 105] width 23 height 23
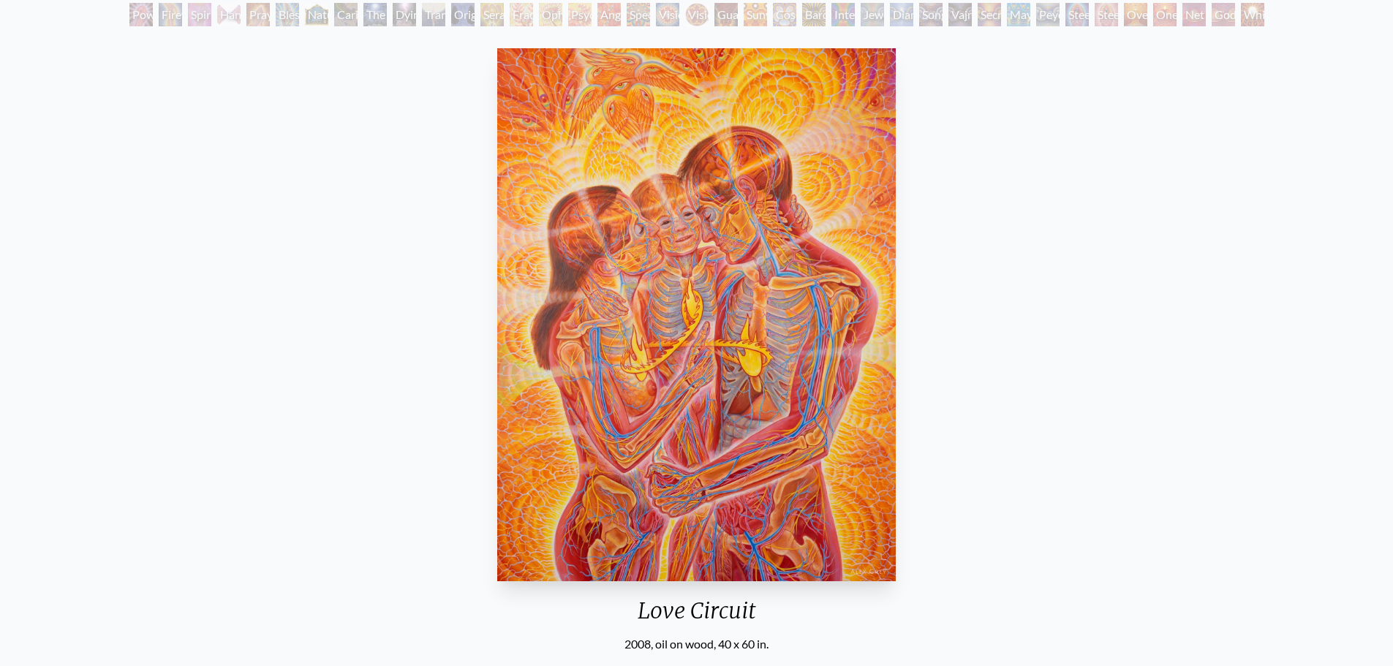
scroll to position [118, 0]
